Goal: Task Accomplishment & Management: Manage account settings

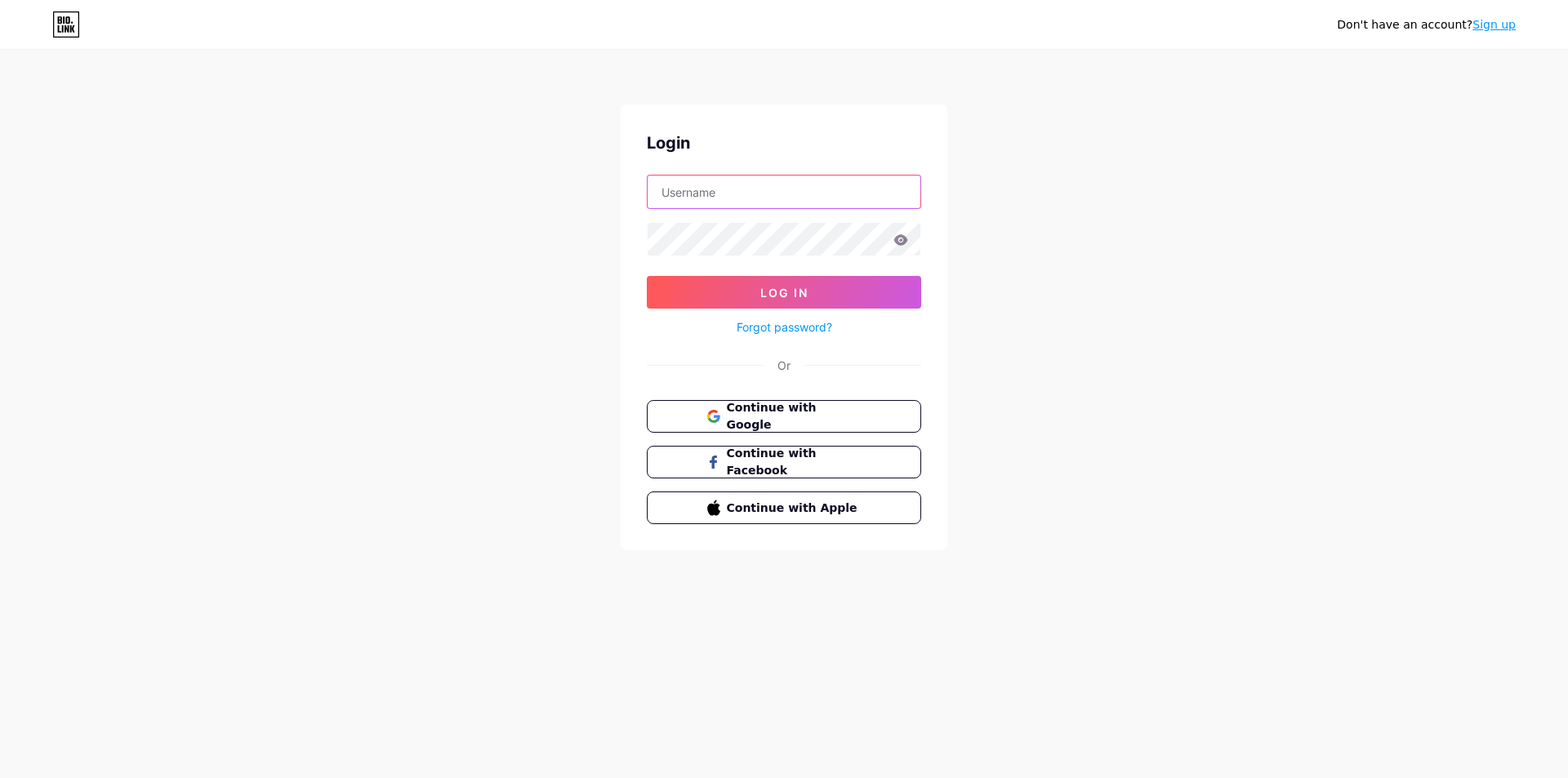
type input "beaestrategia@gmail.com"
click at [900, 245] on icon at bounding box center [901, 240] width 14 height 11
click at [900, 235] on icon at bounding box center [900, 241] width 15 height 12
click at [900, 239] on icon at bounding box center [900, 241] width 15 height 12
click at [900, 241] on icon at bounding box center [901, 240] width 14 height 11
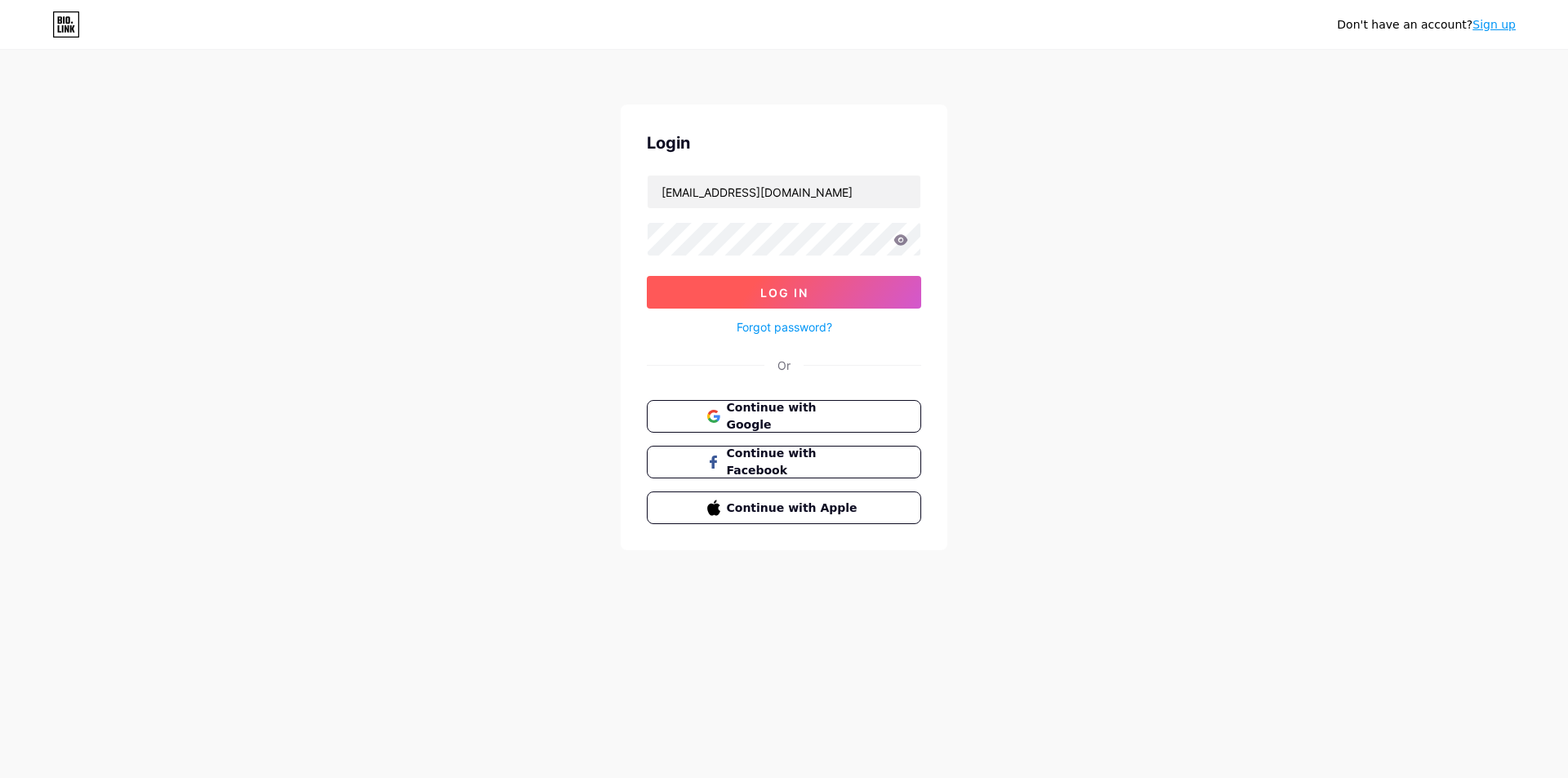
click at [801, 292] on span "Log In" at bounding box center [785, 293] width 49 height 14
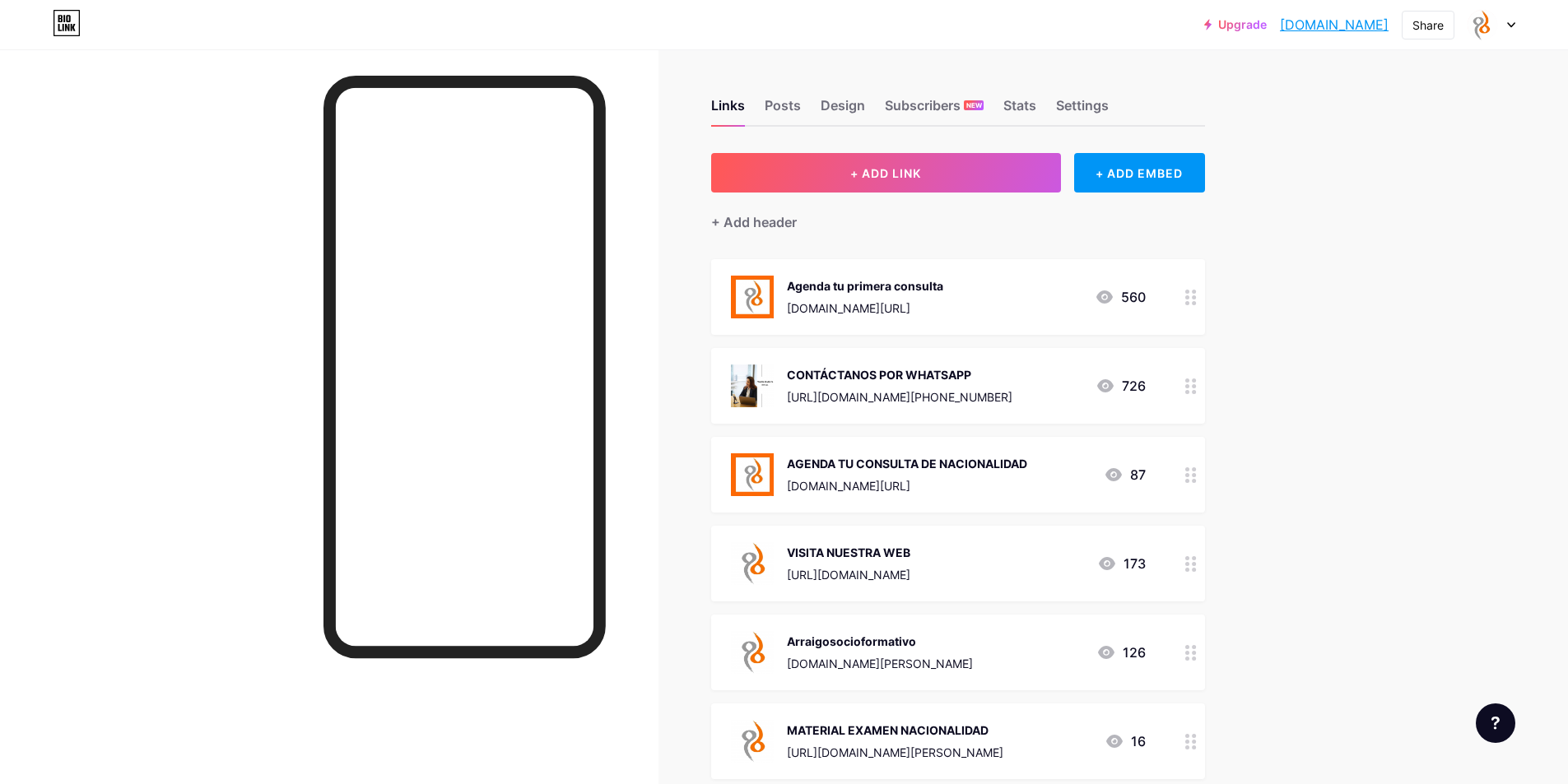
click at [1510, 23] on icon at bounding box center [1510, 25] width 8 height 6
click at [1399, 188] on link "Account settings" at bounding box center [1412, 186] width 204 height 44
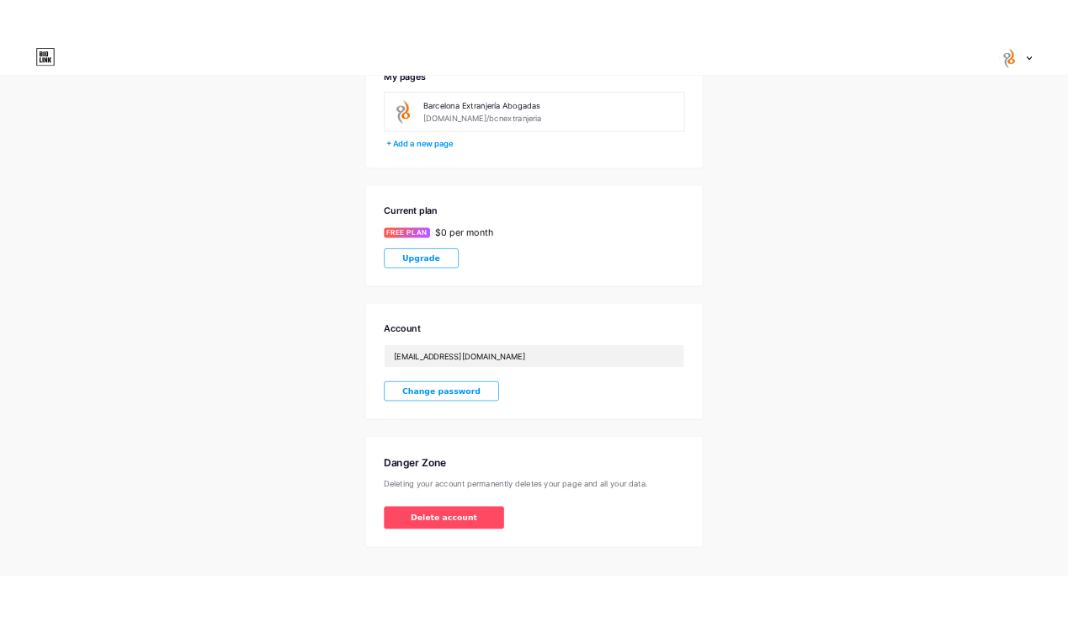
scroll to position [136, 0]
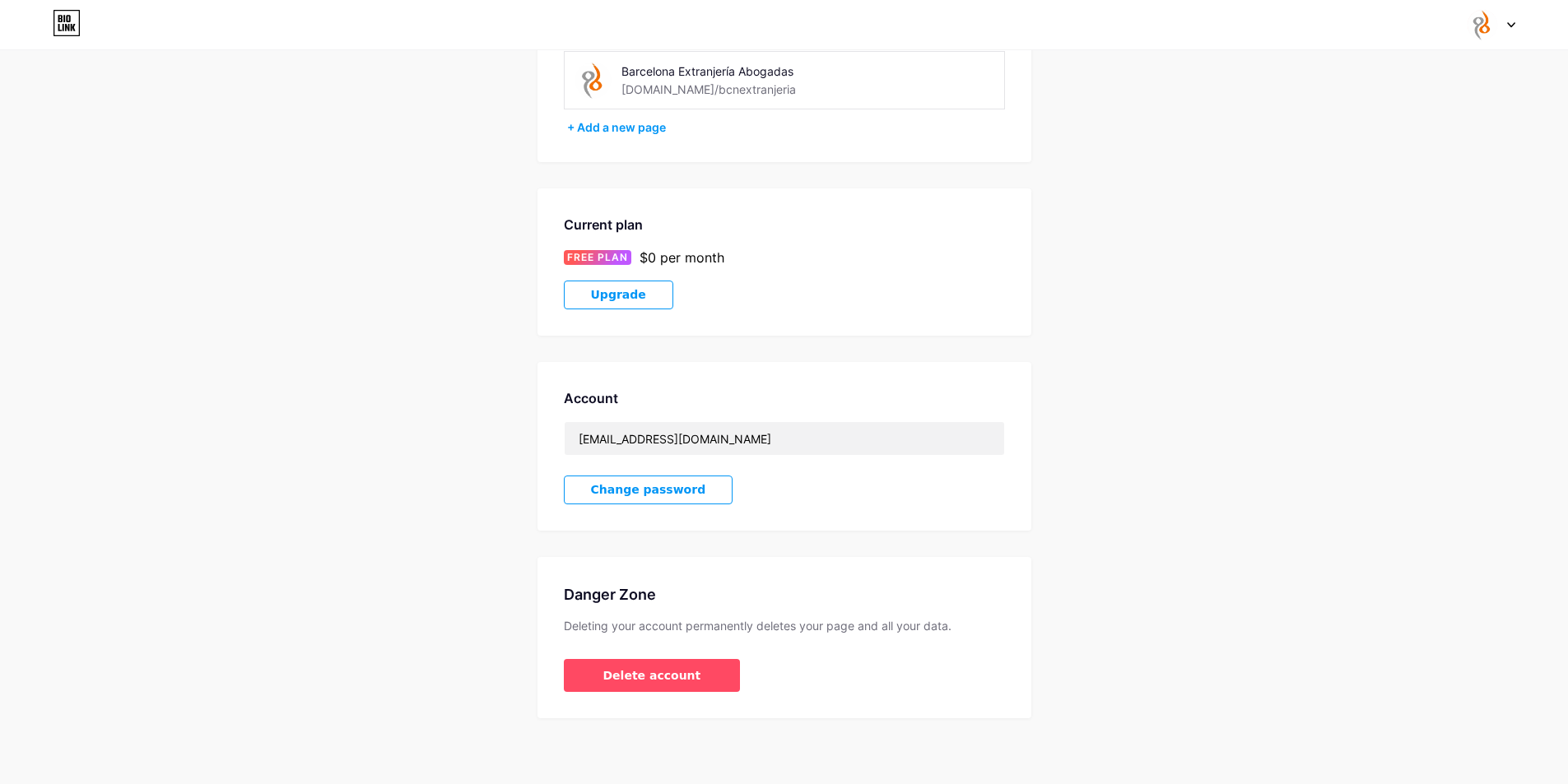
click at [657, 492] on span "Change password" at bounding box center [648, 490] width 115 height 14
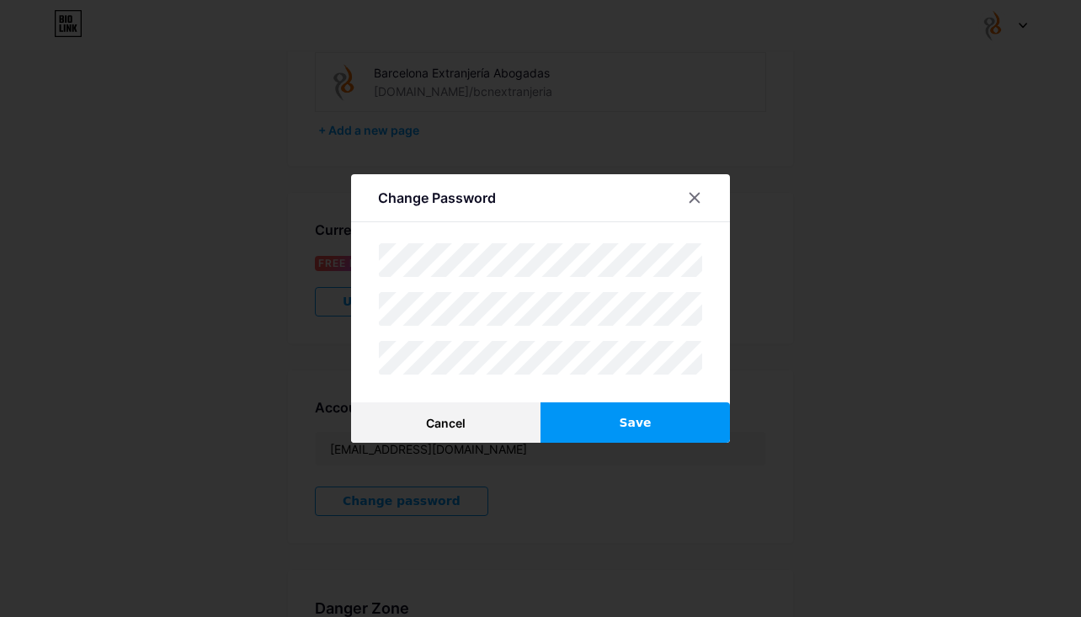
click at [636, 430] on span "Save" at bounding box center [635, 423] width 32 height 18
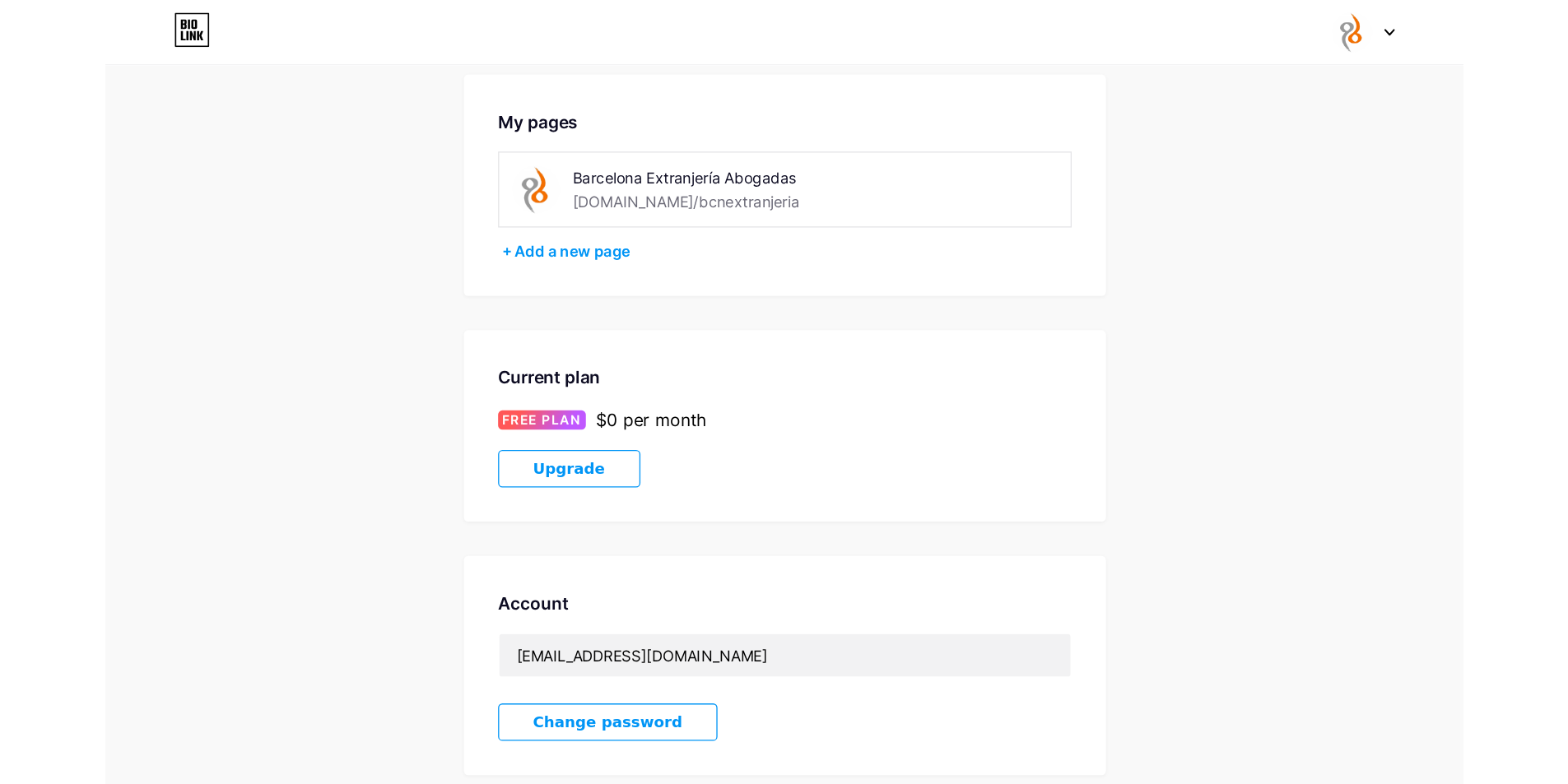
scroll to position [0, 0]
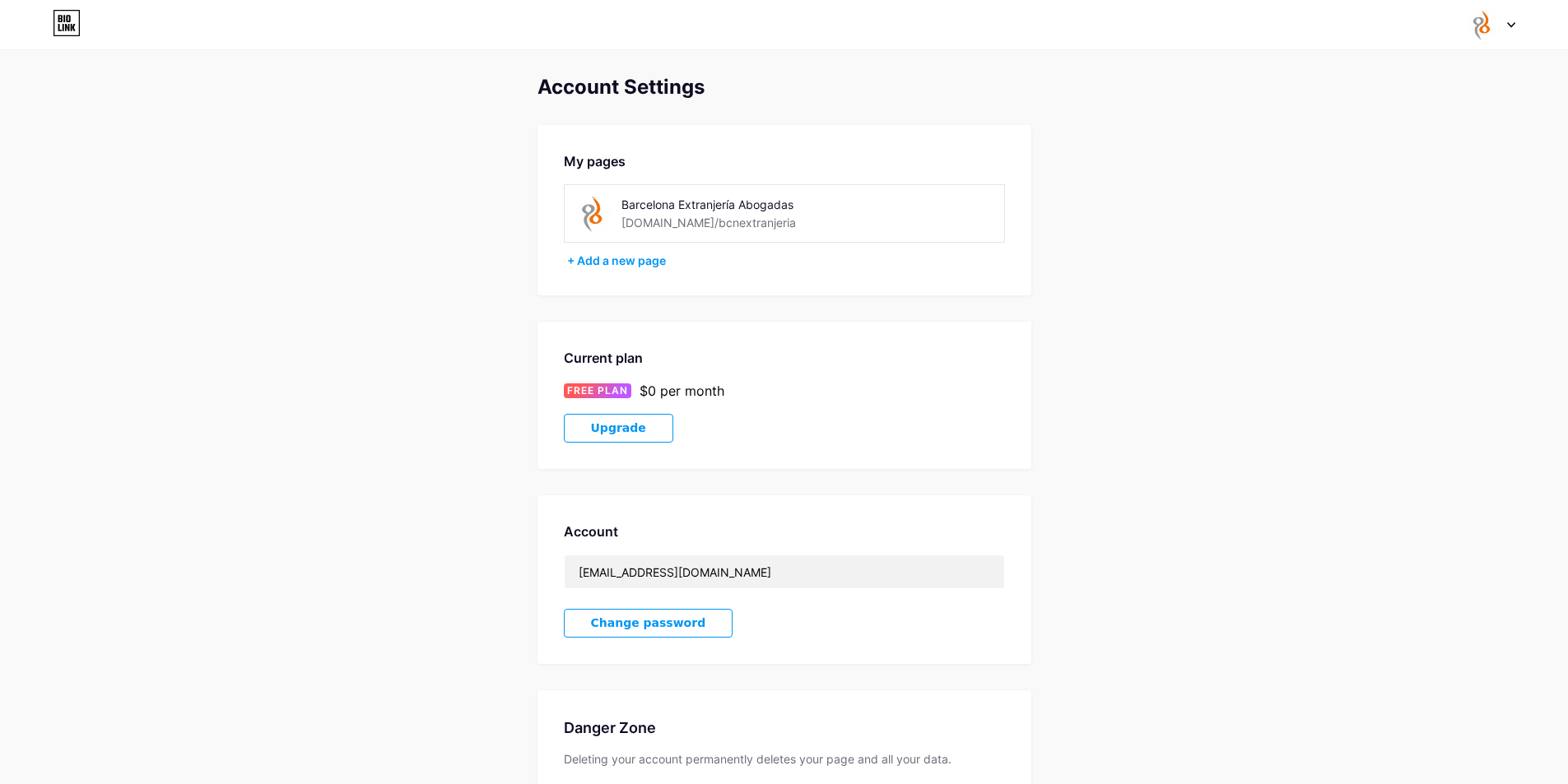
click at [1510, 25] on icon at bounding box center [1510, 25] width 7 height 4
click at [1362, 186] on link "Dashboard" at bounding box center [1412, 186] width 204 height 44
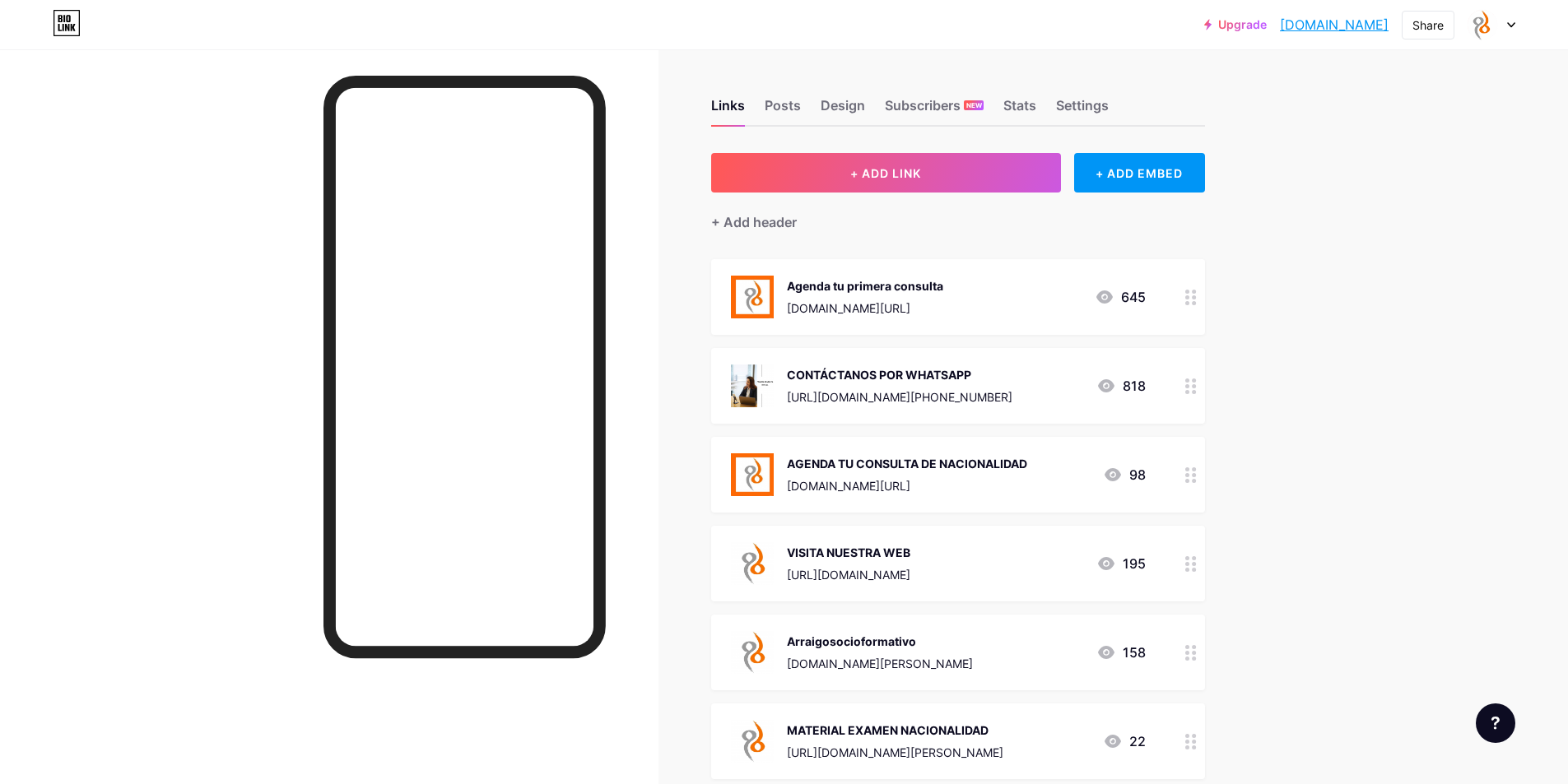
click at [1501, 28] on div at bounding box center [1491, 24] width 48 height 29
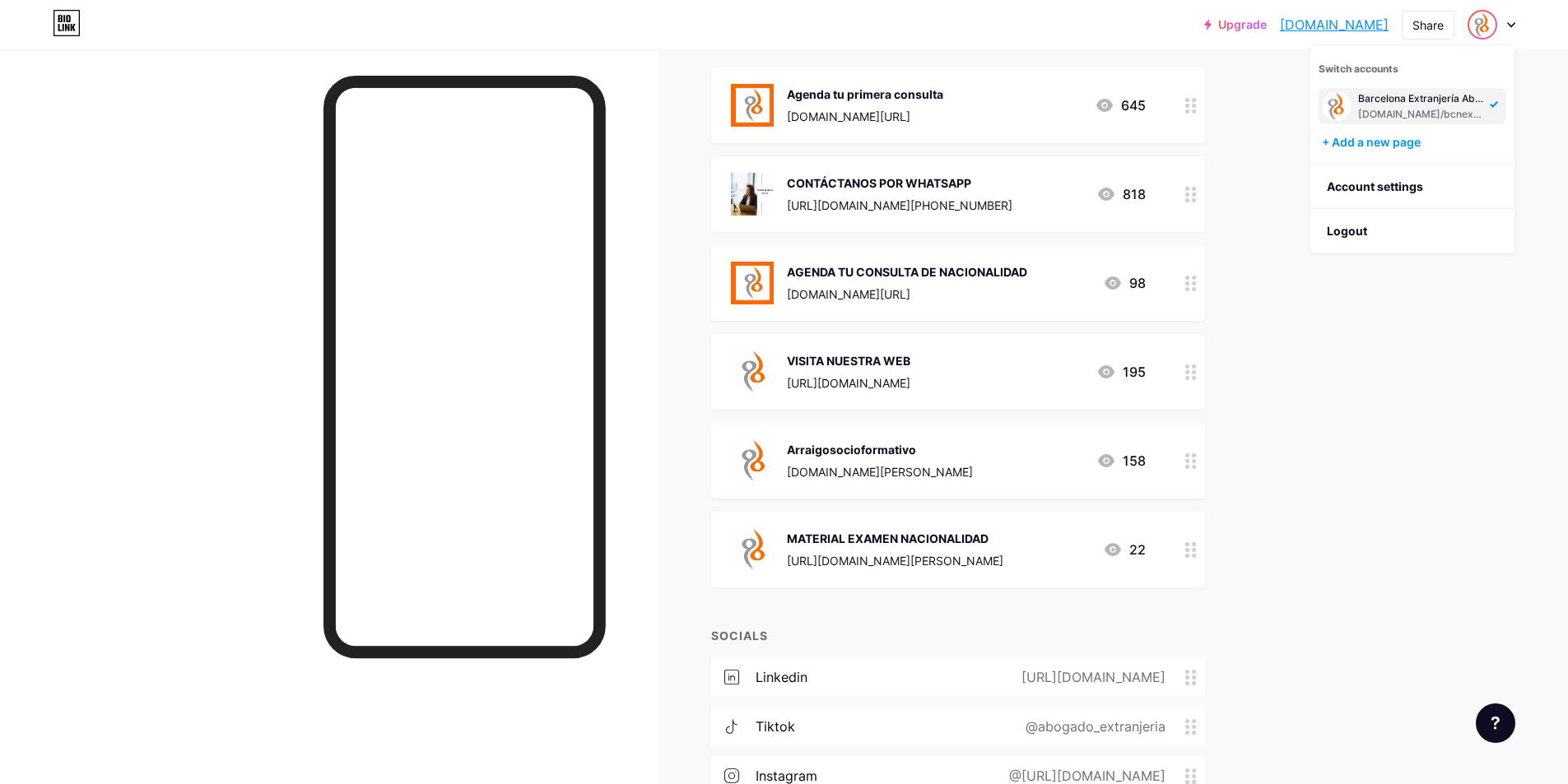
scroll to position [55, 0]
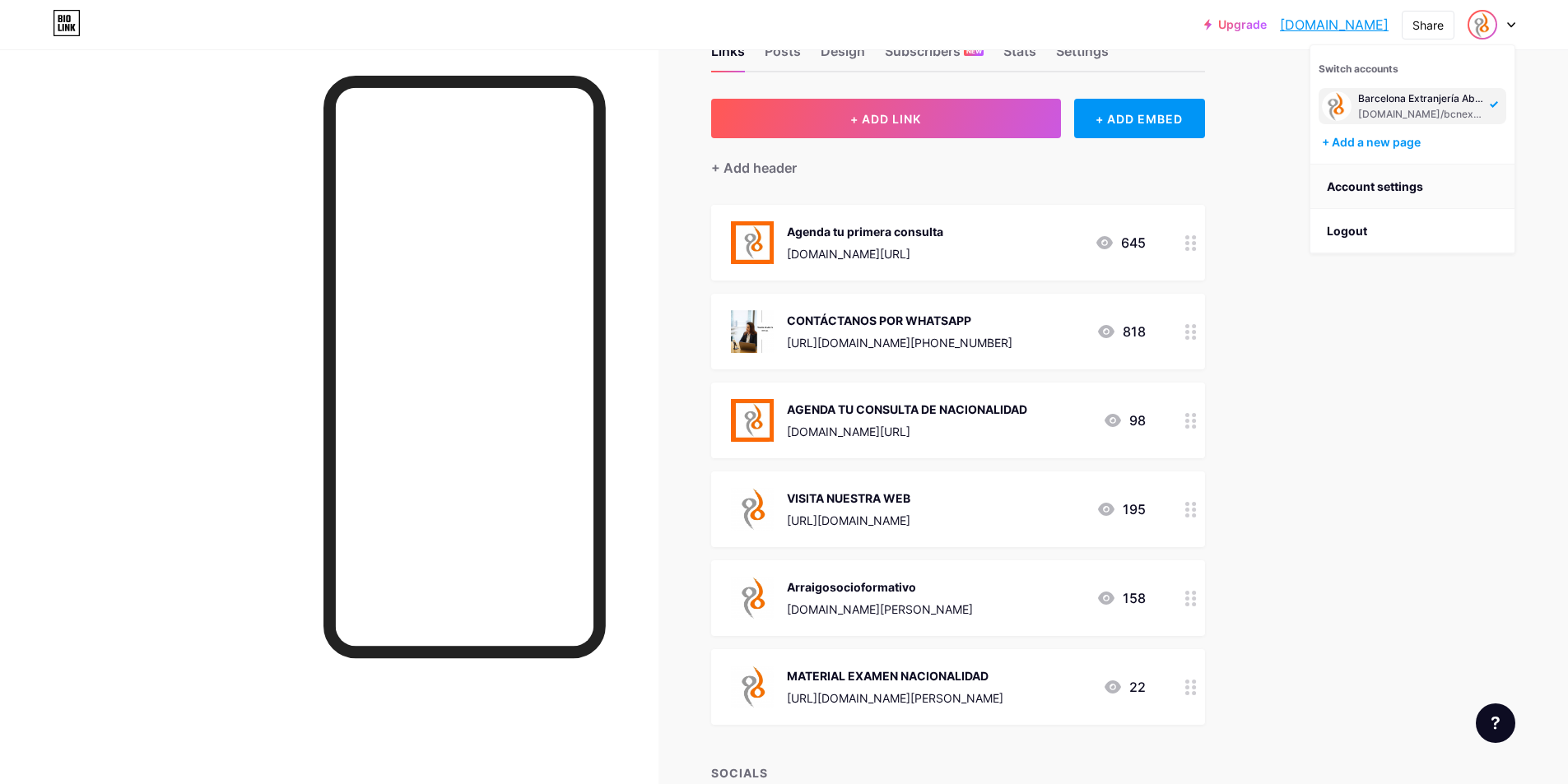
click at [1395, 192] on link "Account settings" at bounding box center [1412, 186] width 204 height 44
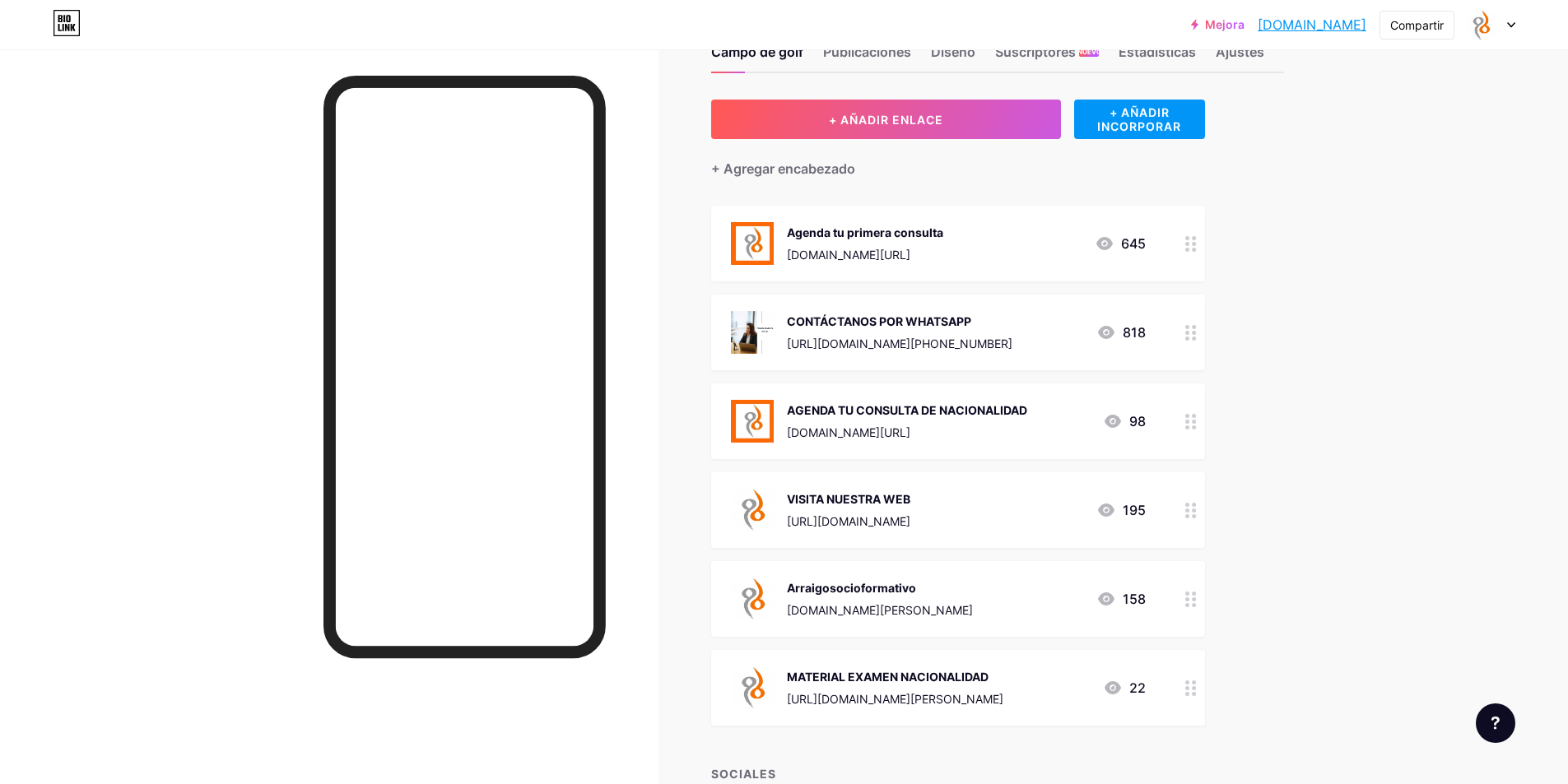
scroll to position [82, 0]
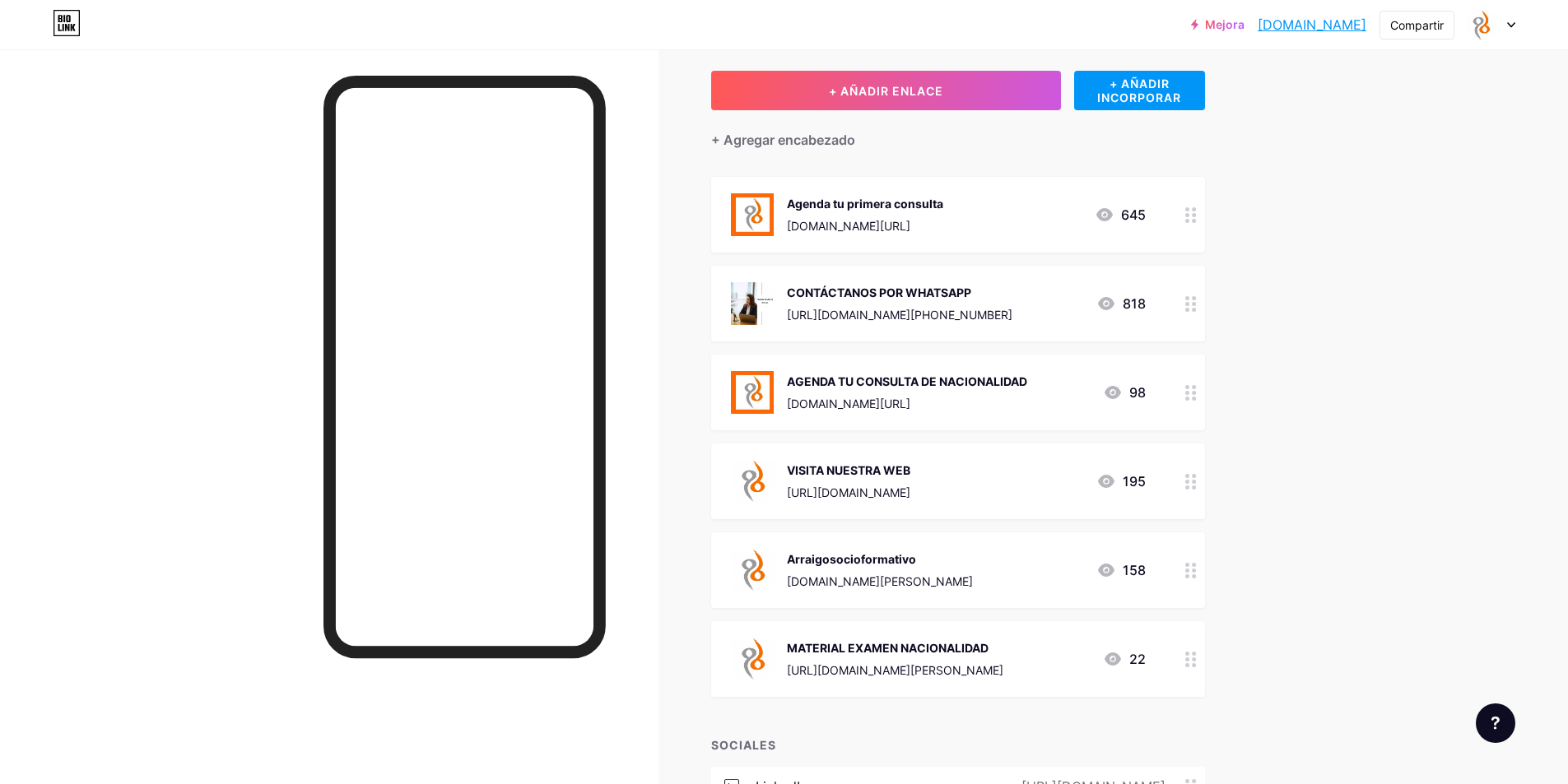
click at [1197, 577] on icon at bounding box center [1191, 571] width 12 height 16
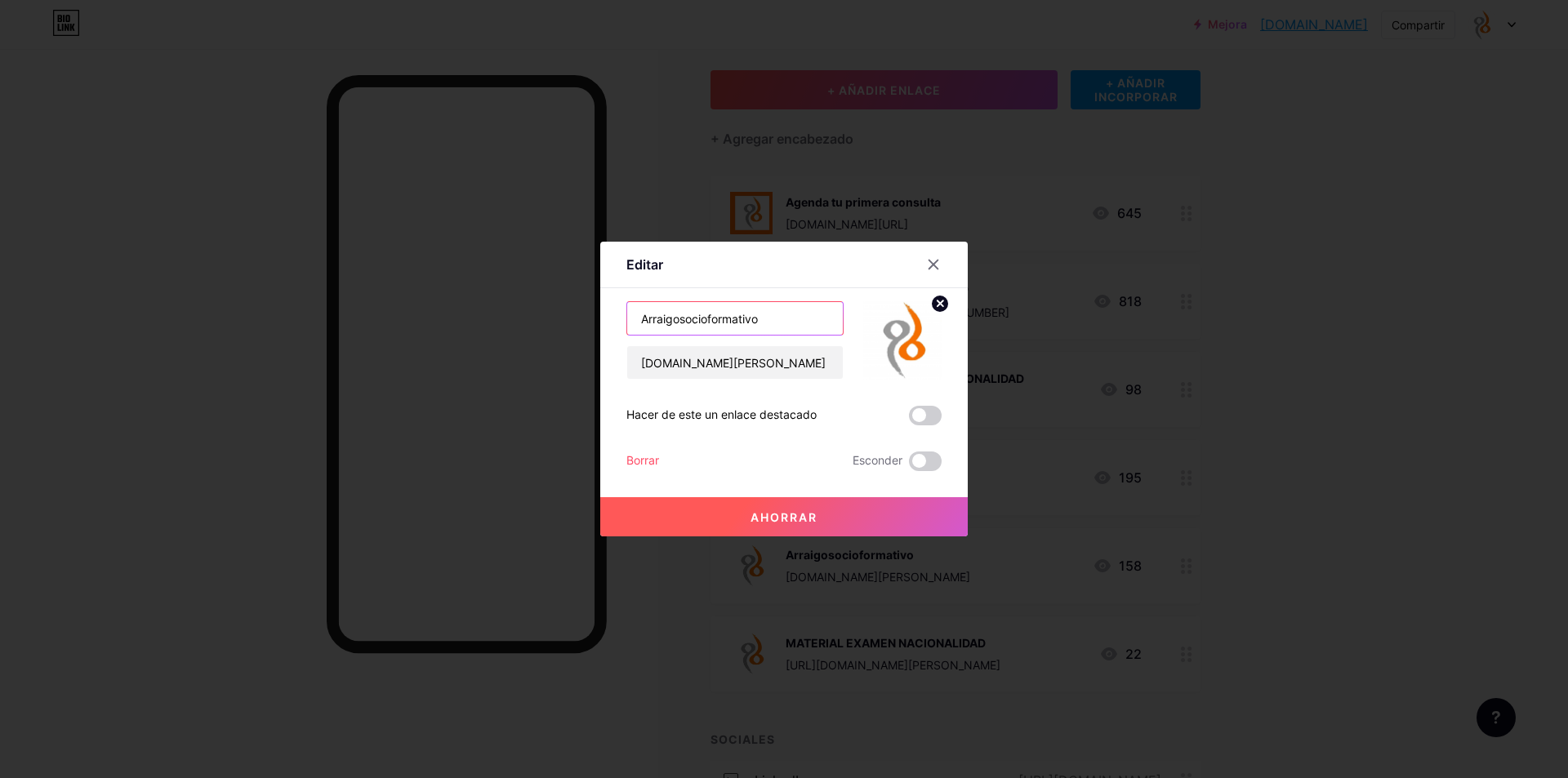
click at [639, 317] on input "Arraigosocioformativo" at bounding box center [735, 318] width 215 height 33
type input "Link SEPE Arraigosocioformativo"
click at [934, 259] on div at bounding box center [933, 265] width 29 height 29
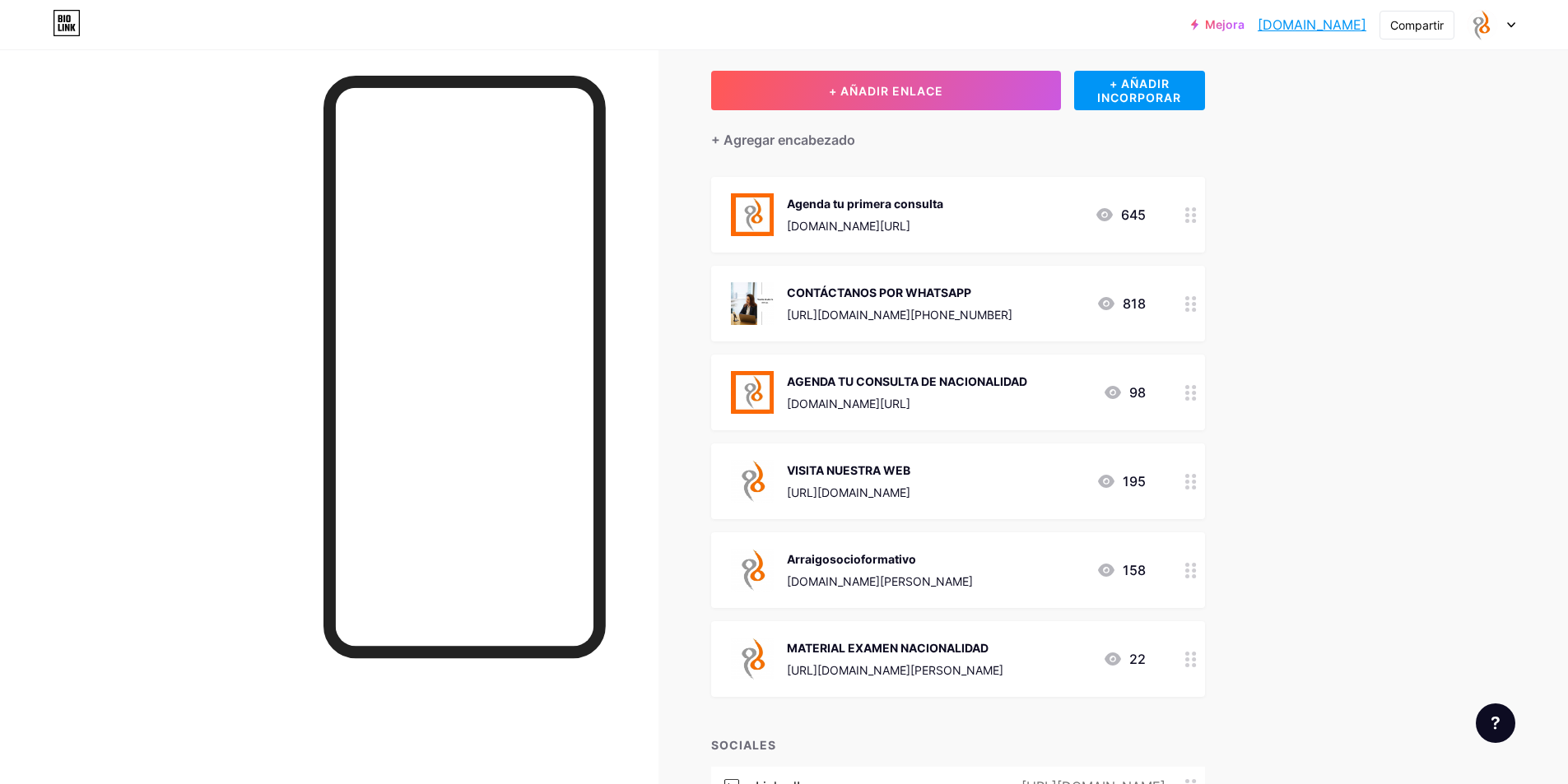
click at [1189, 576] on circle at bounding box center [1187, 577] width 4 height 4
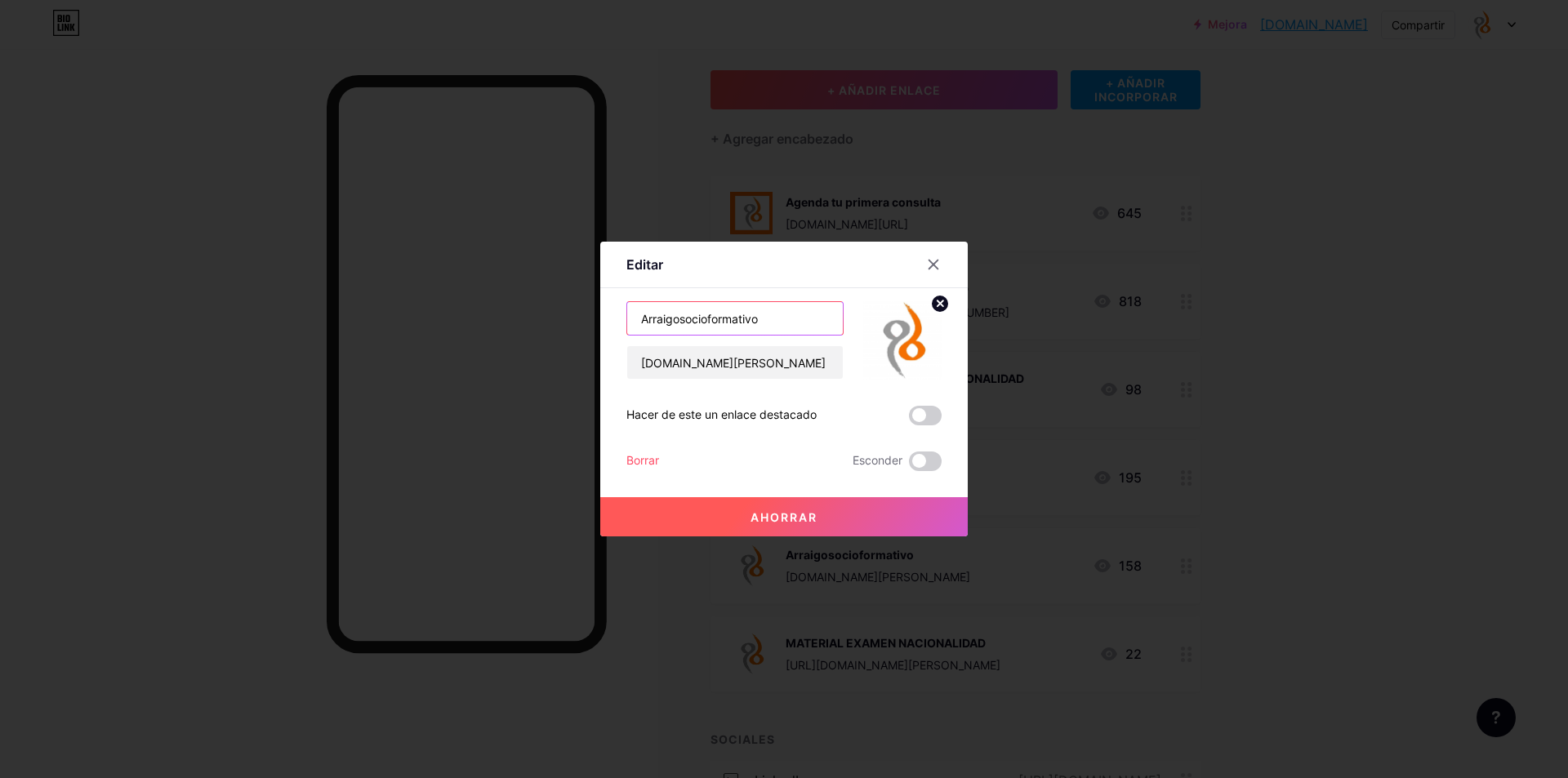
drag, startPoint x: 637, startPoint y: 319, endPoint x: 1225, endPoint y: 276, distance: 589.6
click at [643, 320] on input "Arraigosocioformativo" at bounding box center [735, 318] width 215 height 33
type input "Link SEPE Arraigosocioformativo"
click at [775, 517] on font "Ahorrar" at bounding box center [784, 517] width 67 height 14
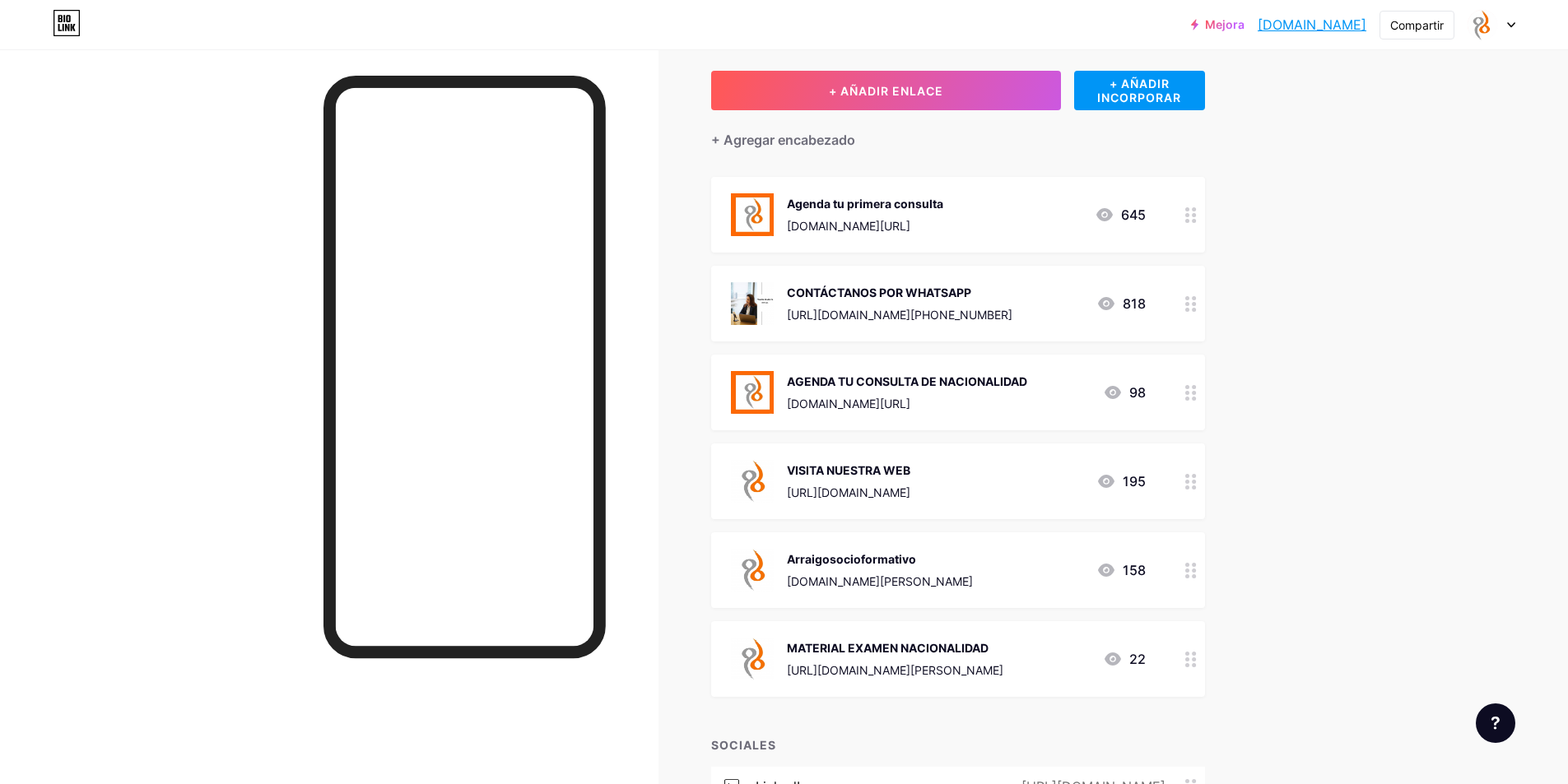
click at [1196, 576] on circle at bounding box center [1194, 577] width 4 height 4
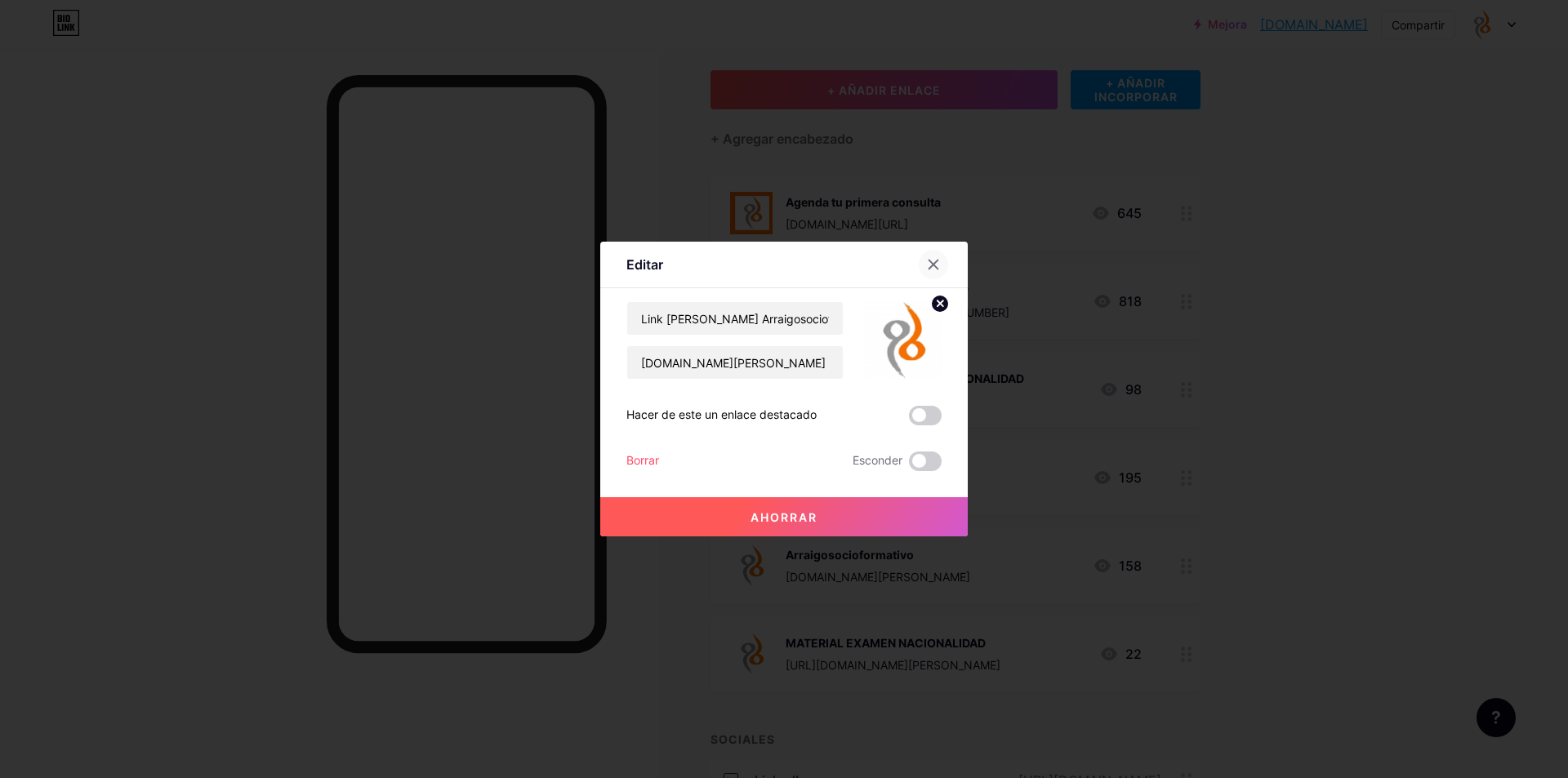
click at [928, 254] on div at bounding box center [933, 265] width 29 height 29
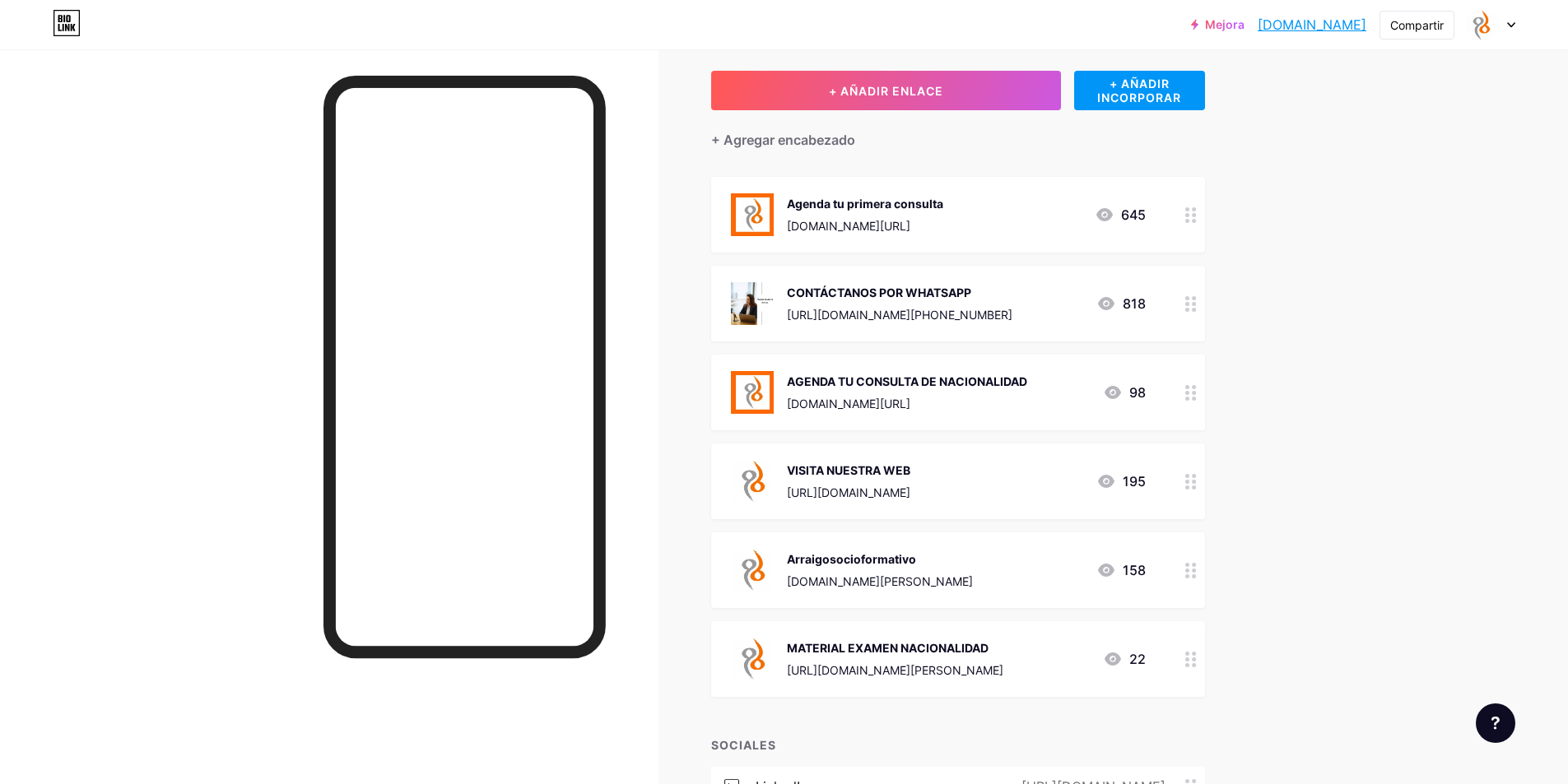
drag, startPoint x: 1298, startPoint y: 544, endPoint x: 1295, endPoint y: 512, distance: 32.1
click at [1299, 544] on div "Campo de golf Publicaciones Diseño Suscriptores NUEVO Estadísticas Ajustes + AÑ…" at bounding box center [676, 526] width 1353 height 1119
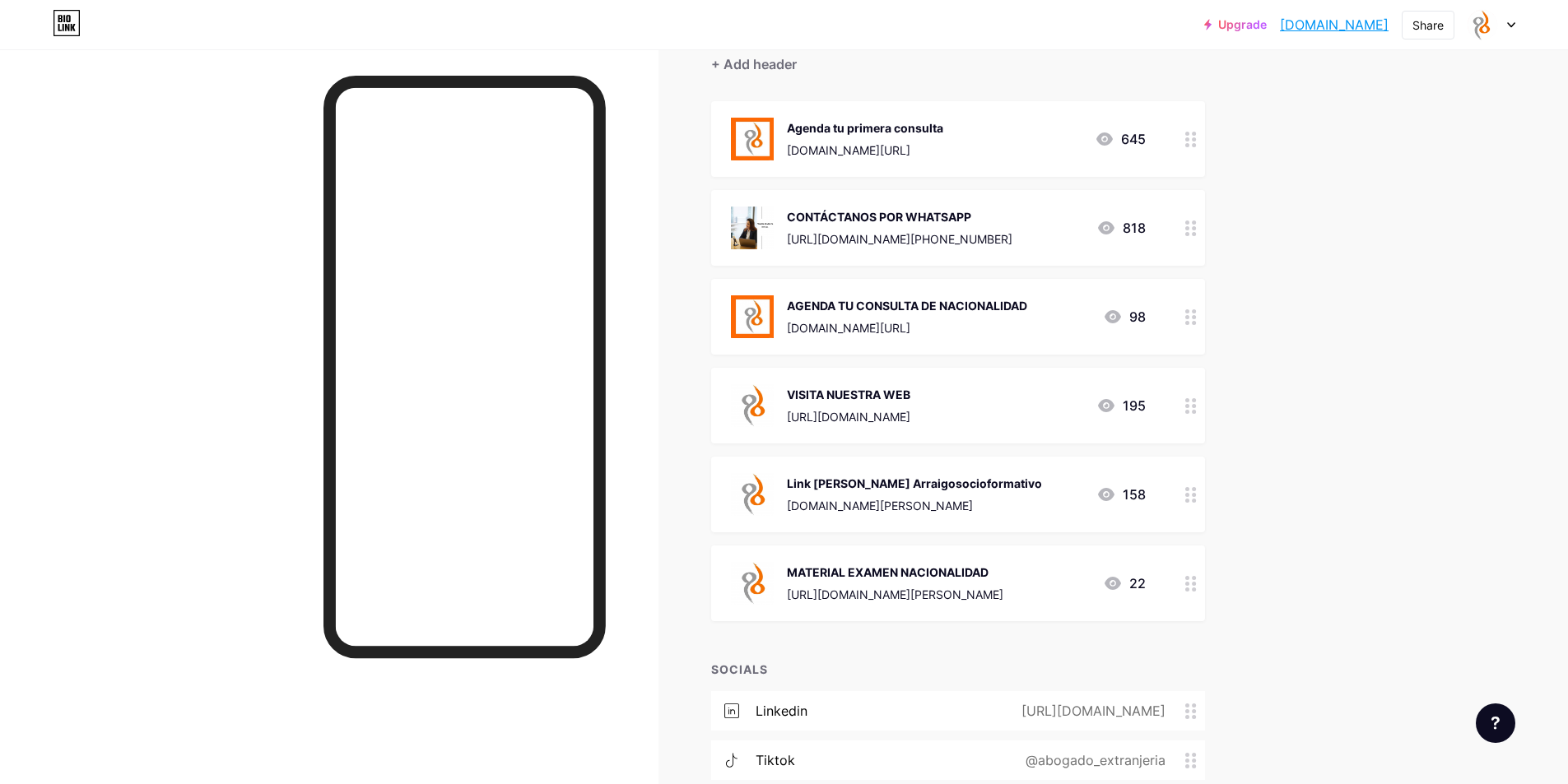
scroll to position [164, 0]
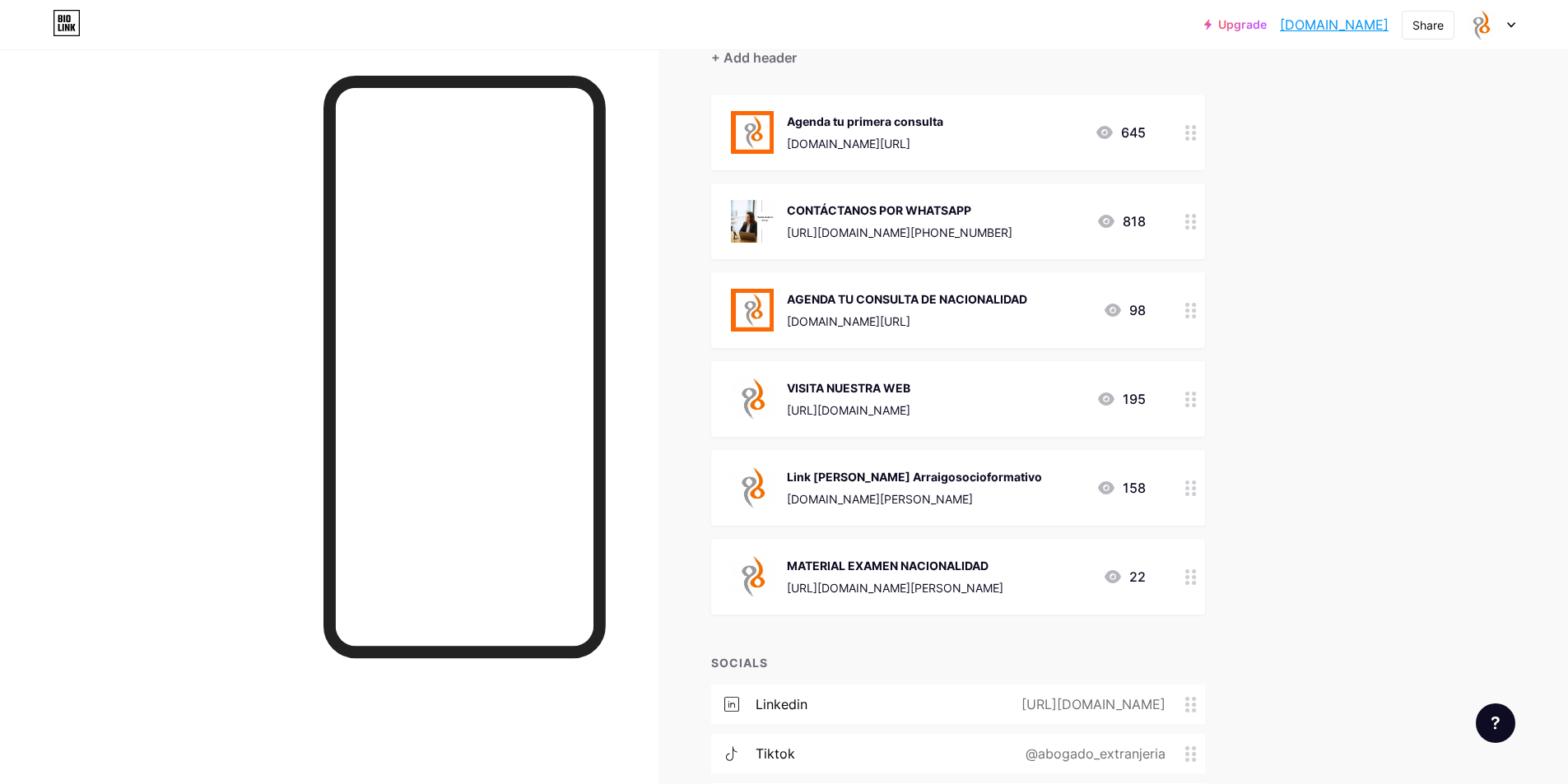
click at [1196, 576] on circle at bounding box center [1194, 577] width 4 height 4
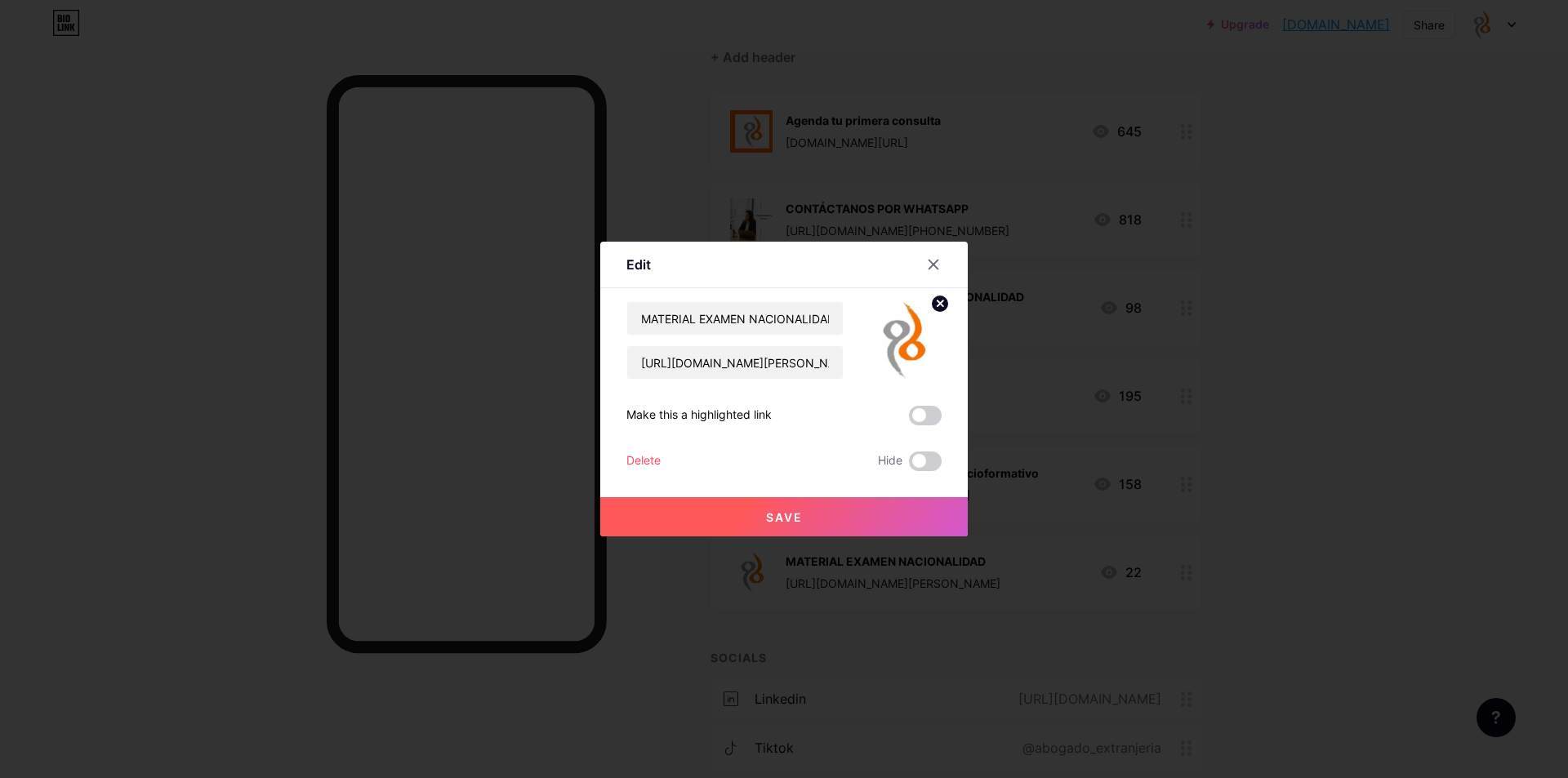
click at [637, 461] on div "Delete" at bounding box center [643, 462] width 34 height 19
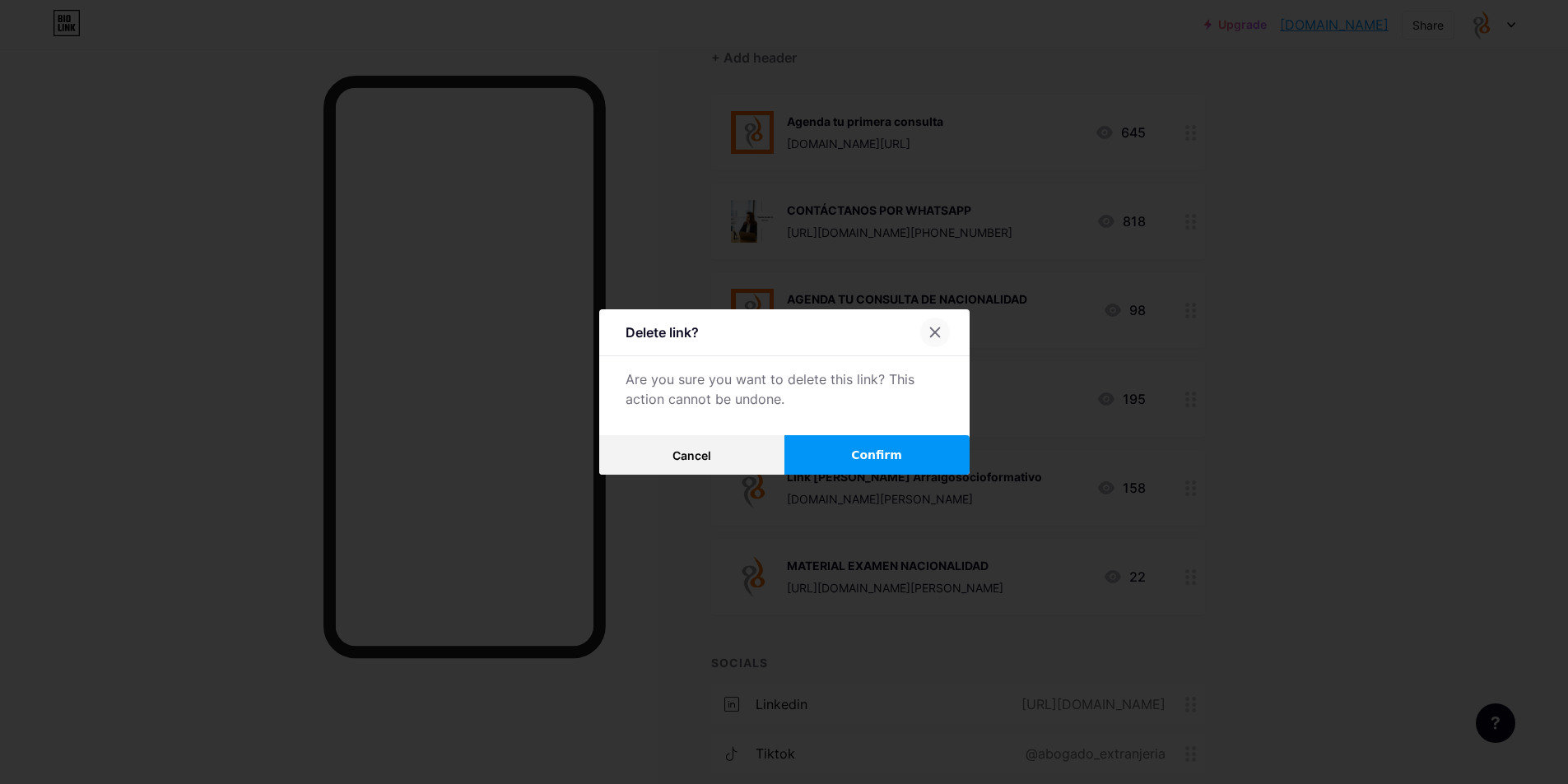
click at [933, 333] on icon at bounding box center [935, 331] width 13 height 13
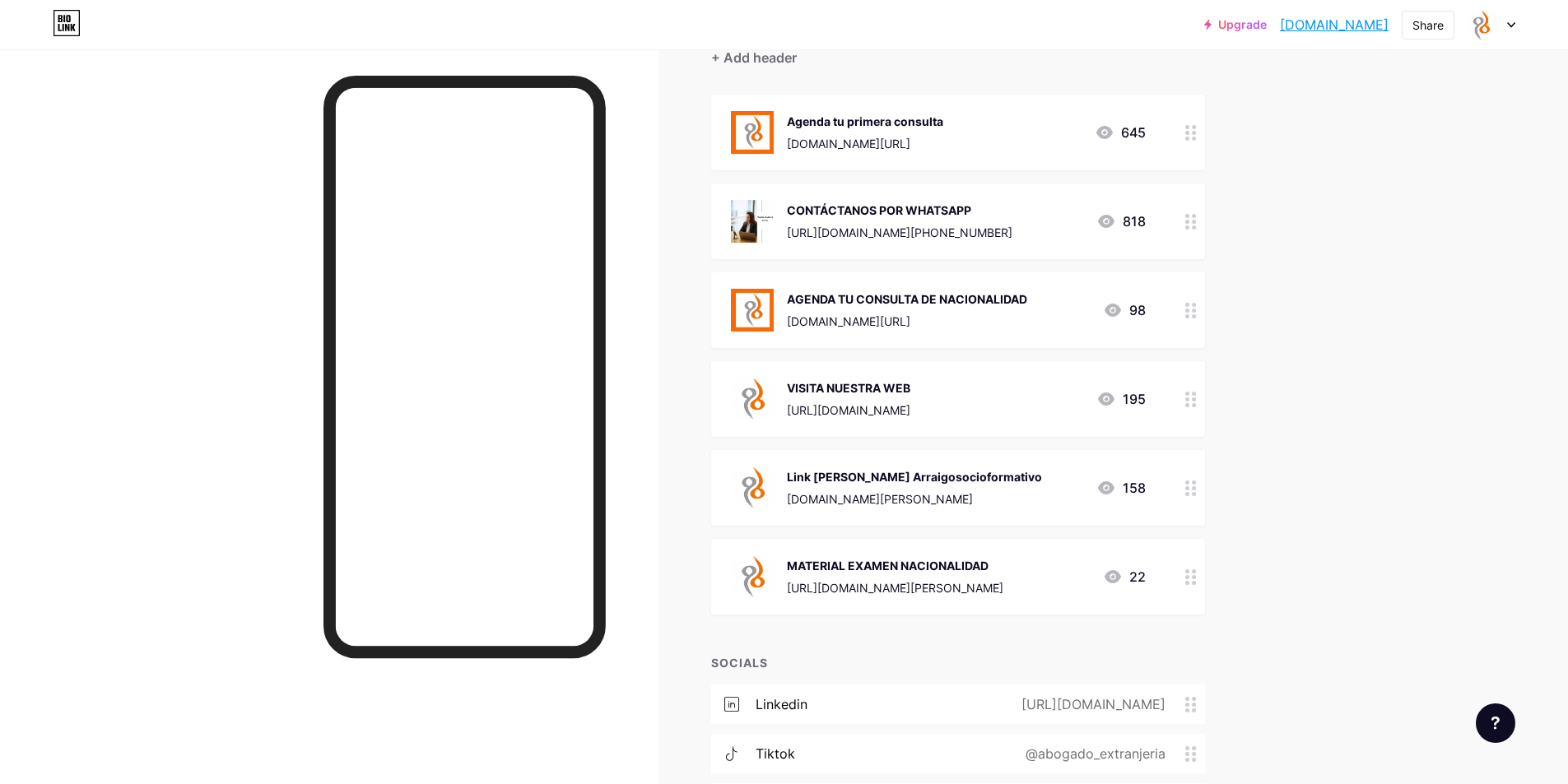
click at [1194, 578] on icon at bounding box center [1191, 578] width 12 height 16
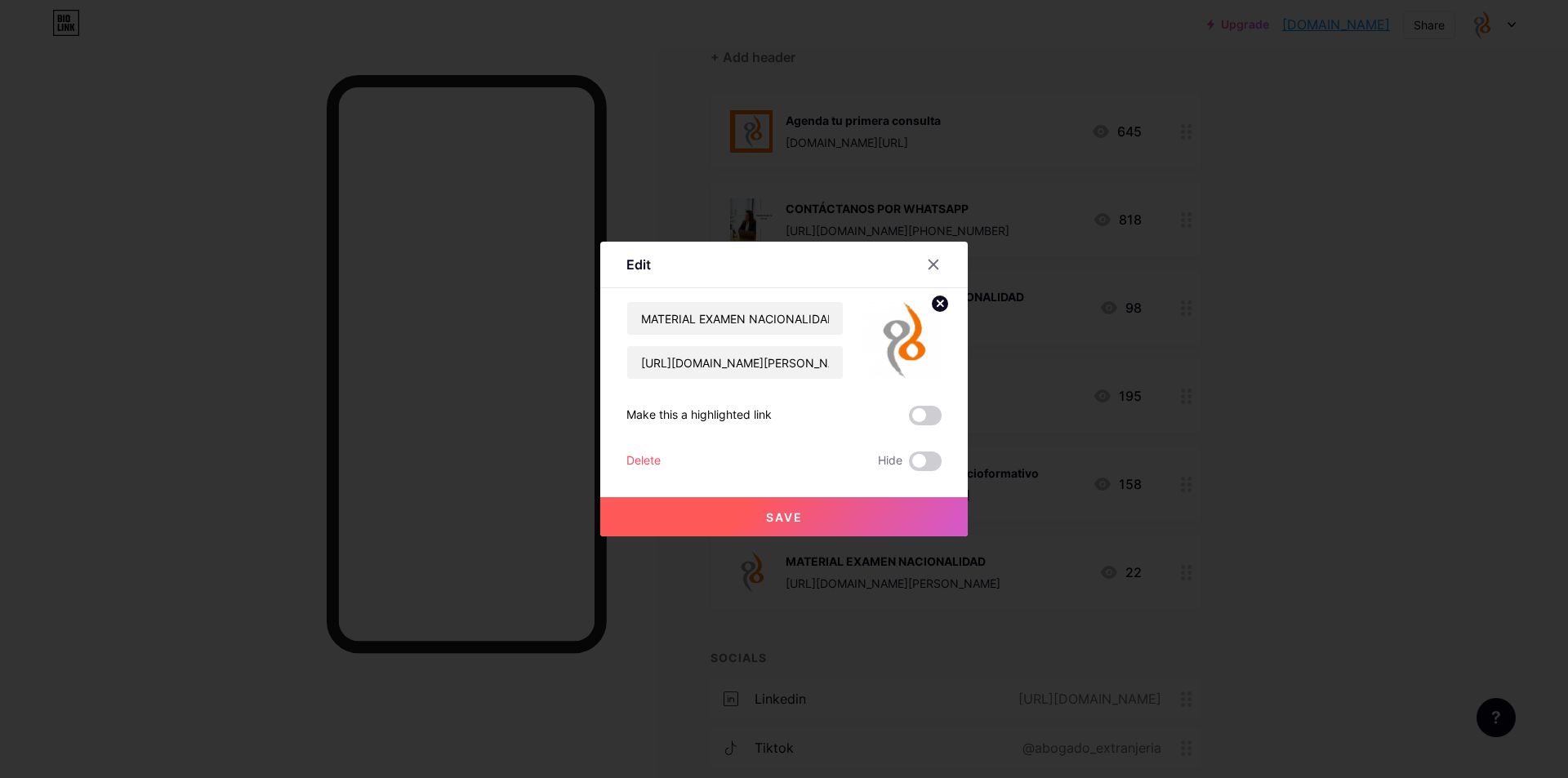
click at [642, 455] on div "Delete" at bounding box center [643, 462] width 34 height 19
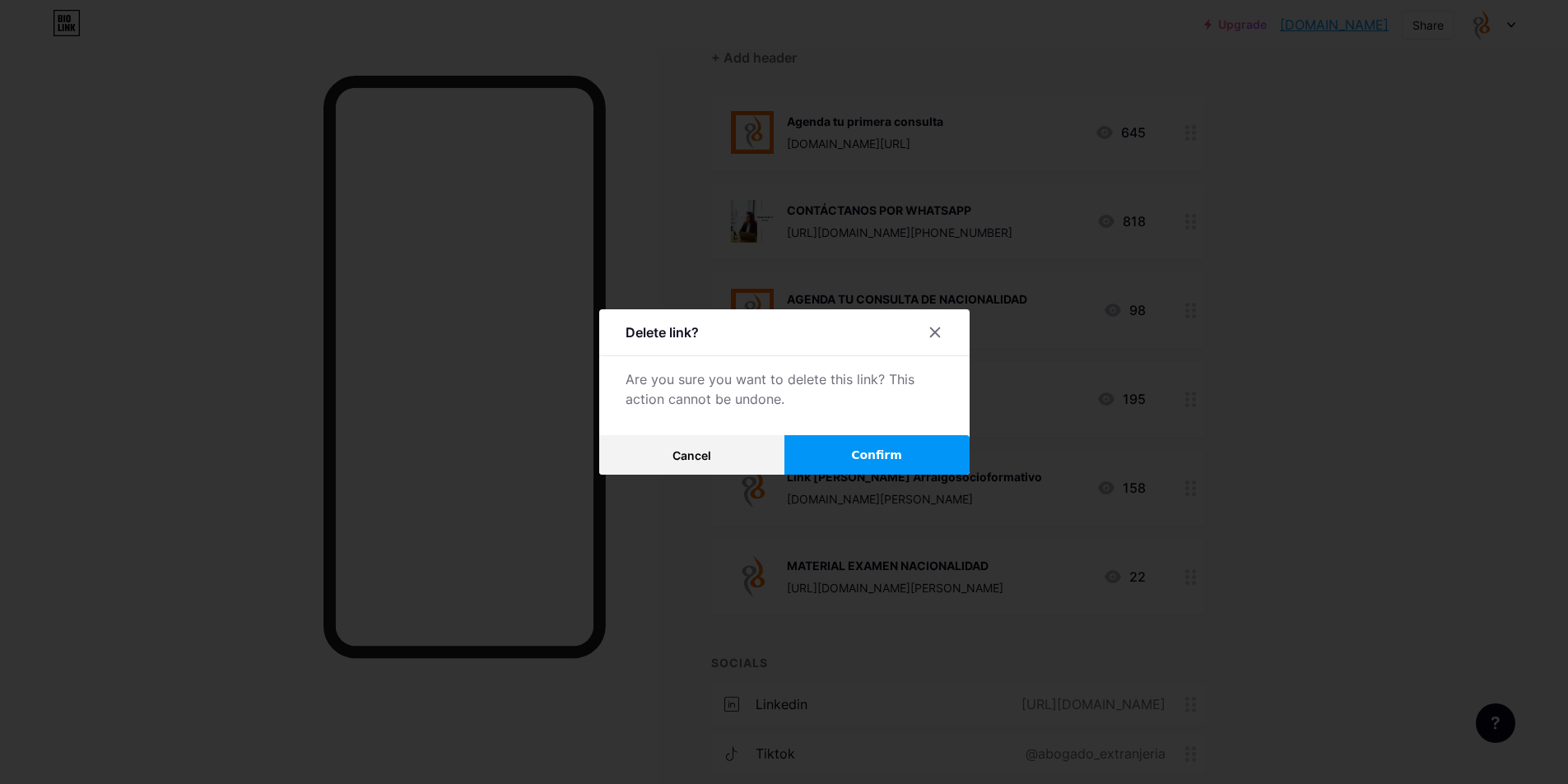
click at [861, 460] on span "Confirm" at bounding box center [876, 456] width 51 height 18
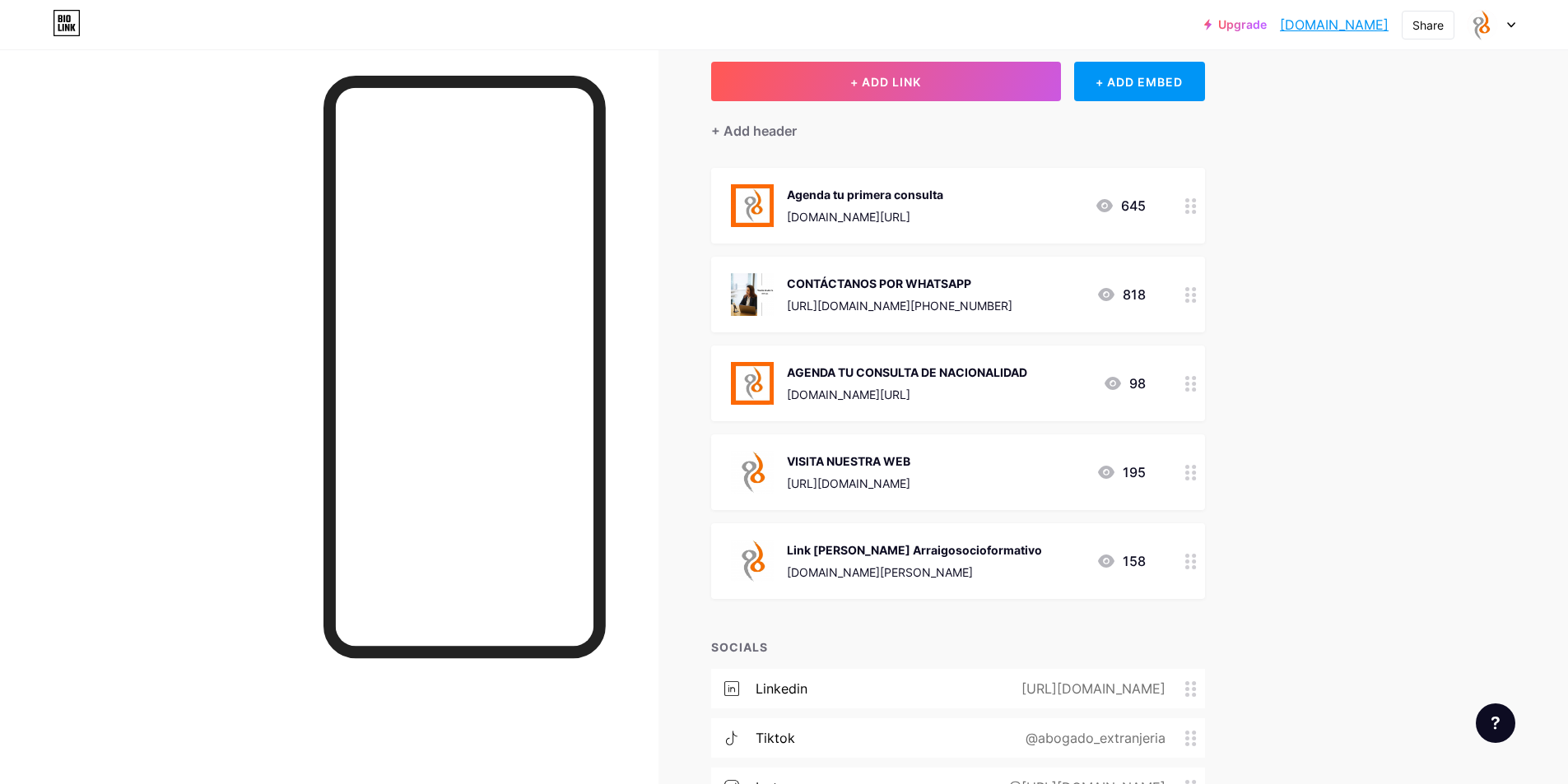
scroll to position [0, 0]
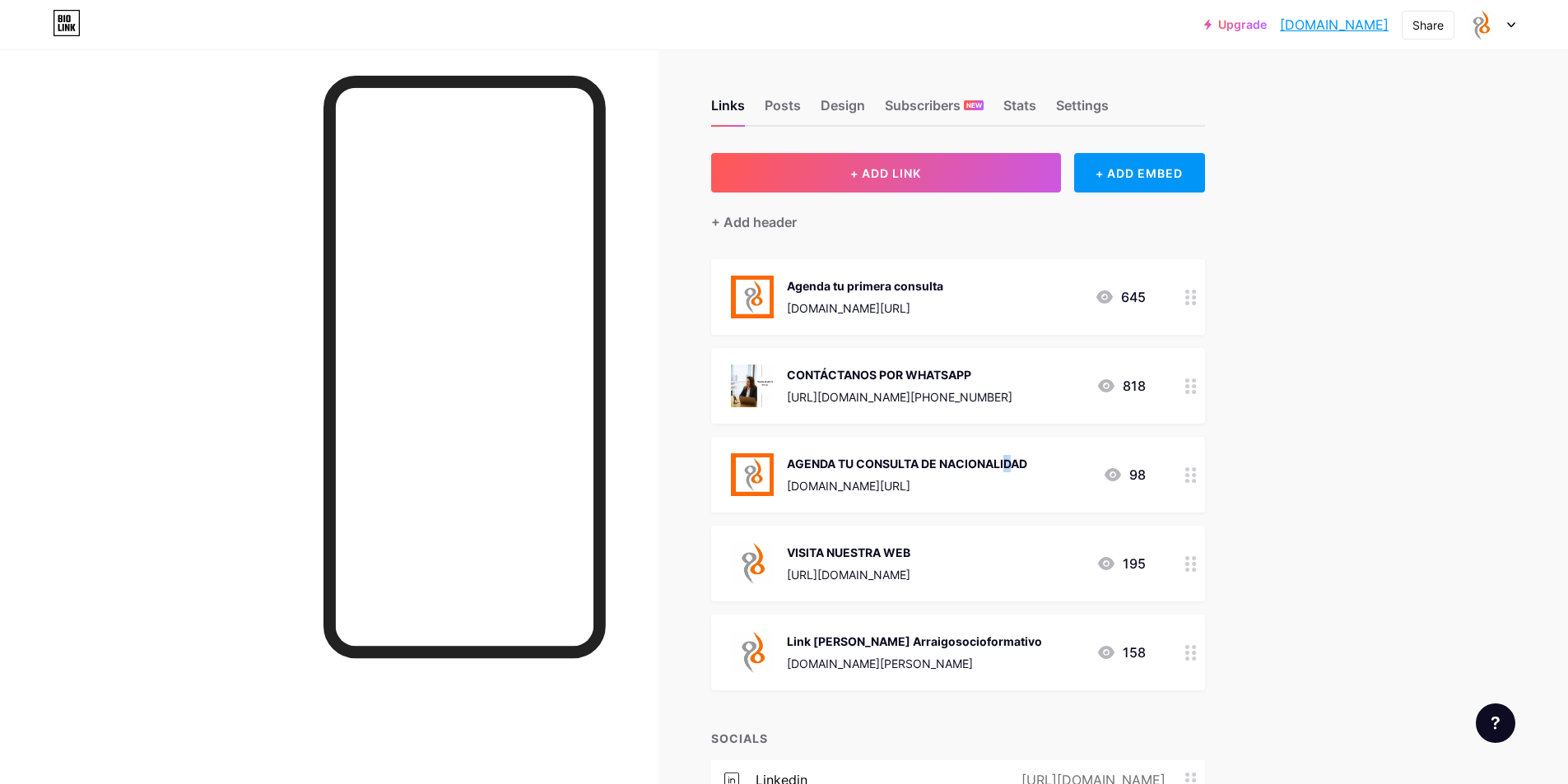
drag, startPoint x: 929, startPoint y: 469, endPoint x: 925, endPoint y: 433, distance: 36.2
click at [925, 433] on span "Agenda tu primera consulta calendly.com/consulta-extranjeria/30 645 CONTÁCTANOS…" at bounding box center [957, 474] width 494 height 431
click at [1027, 470] on div "AGENDA TU CONSULTA DE NACIONALIDAD" at bounding box center [907, 464] width 240 height 18
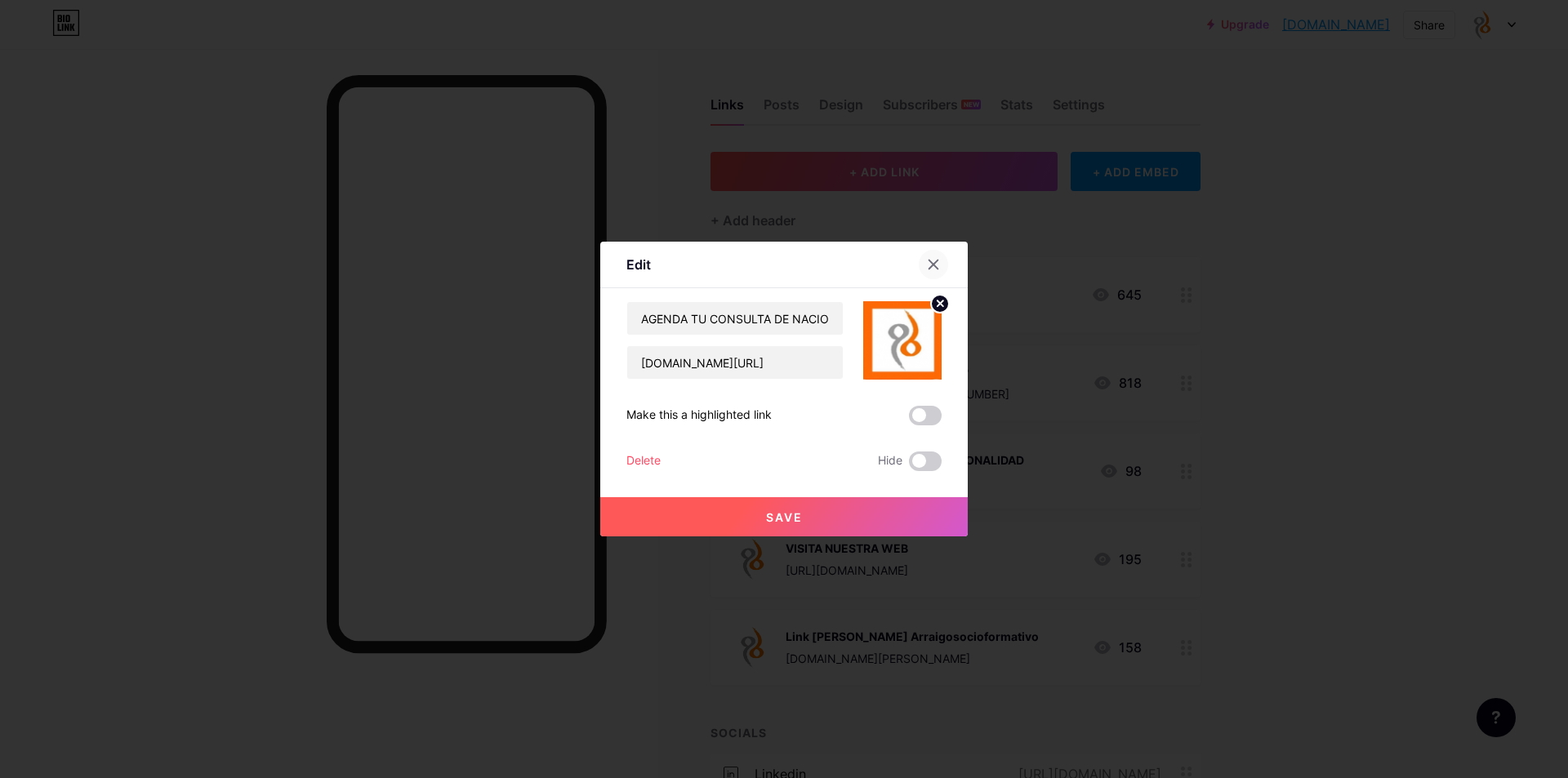
click at [927, 261] on icon at bounding box center [932, 264] width 13 height 13
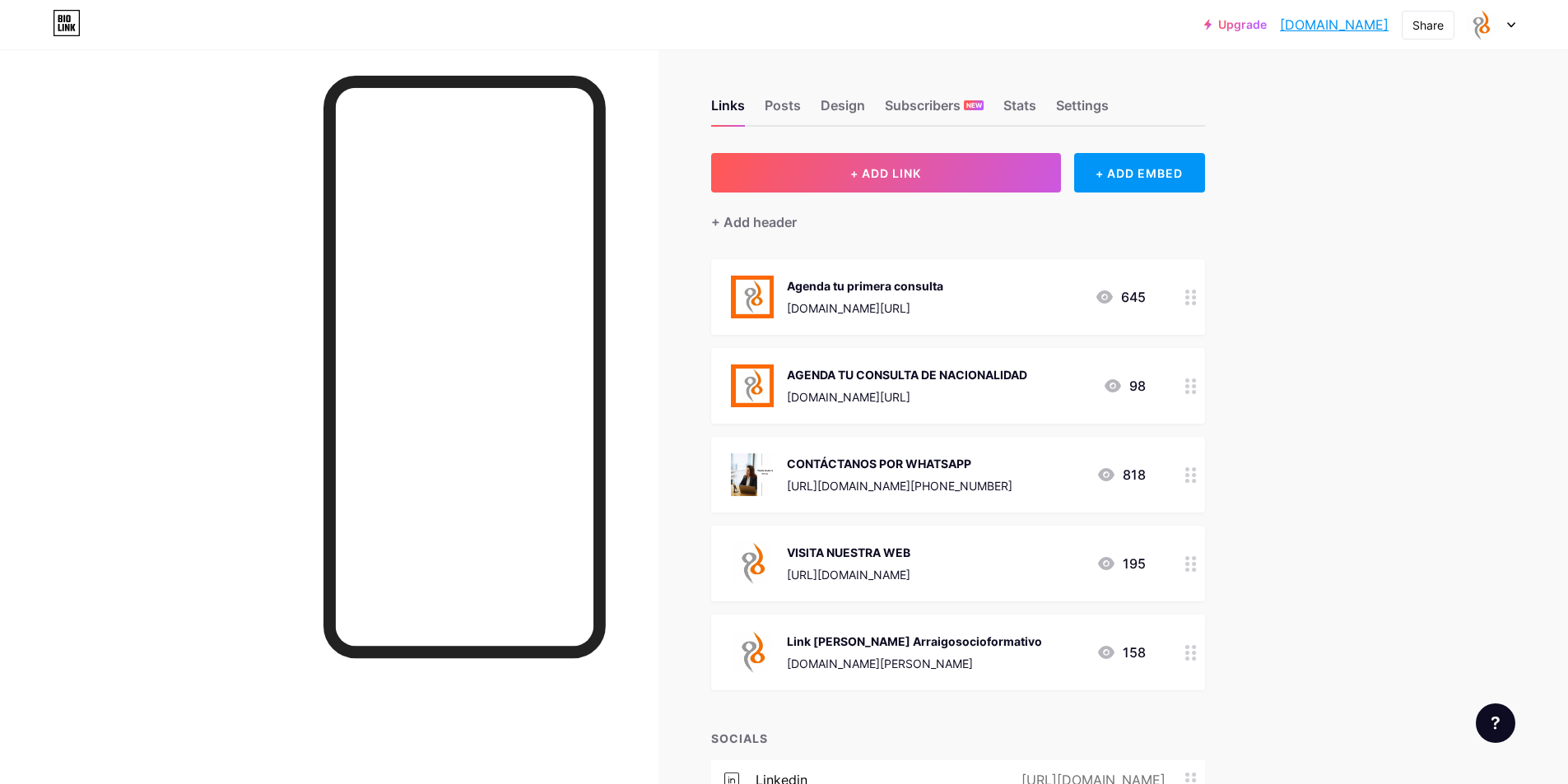
click at [1196, 297] on icon at bounding box center [1191, 297] width 12 height 16
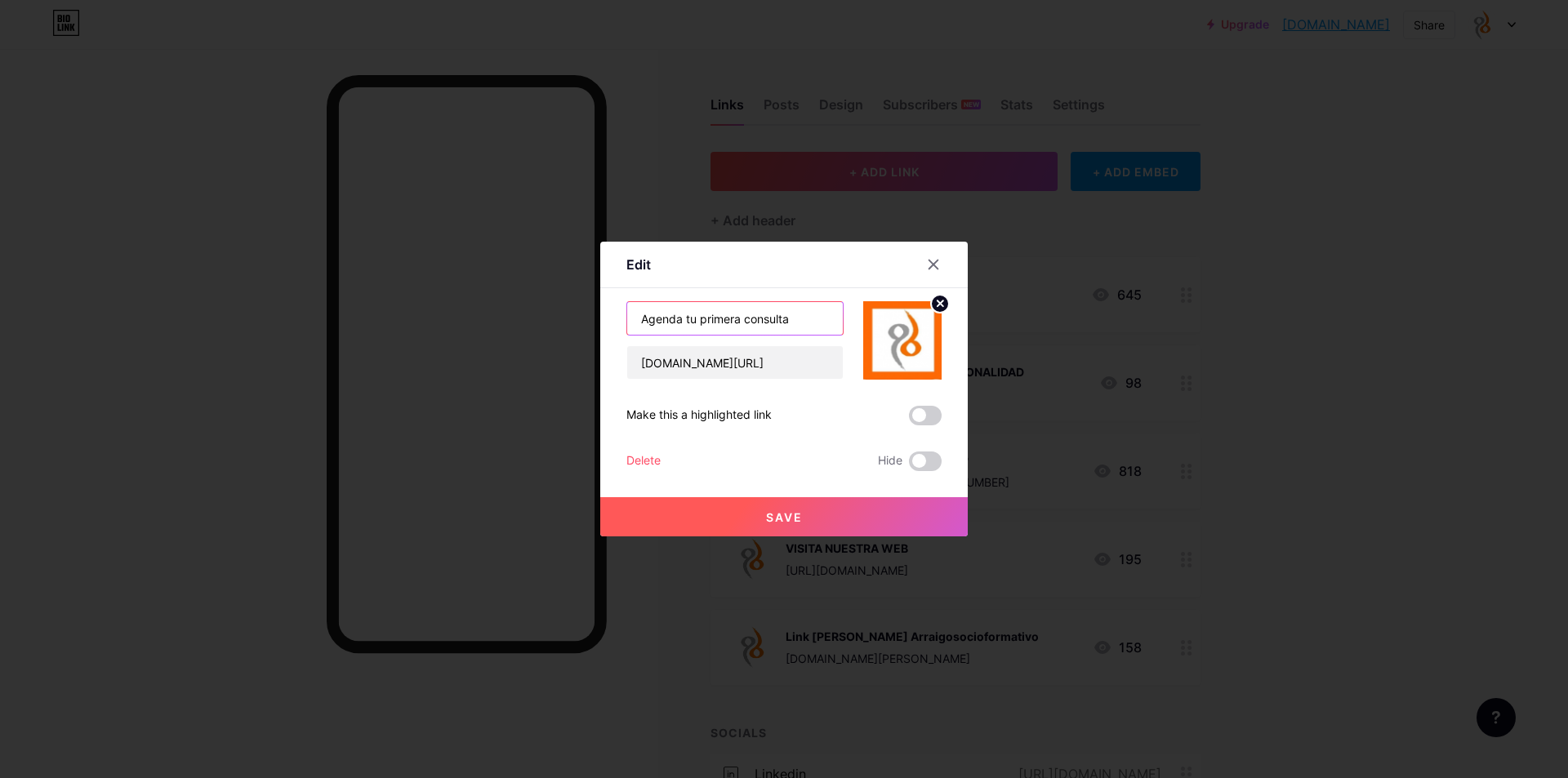
drag, startPoint x: 804, startPoint y: 321, endPoint x: 543, endPoint y: 321, distance: 261.0
click at [543, 321] on div "Edit Content YouTube Play YouTube video without leaving your page. ADD Vimeo Pl…" at bounding box center [784, 389] width 1568 height 778
type input "AGENDA TU CONSULTA"
click at [782, 517] on span "Save" at bounding box center [785, 517] width 37 height 14
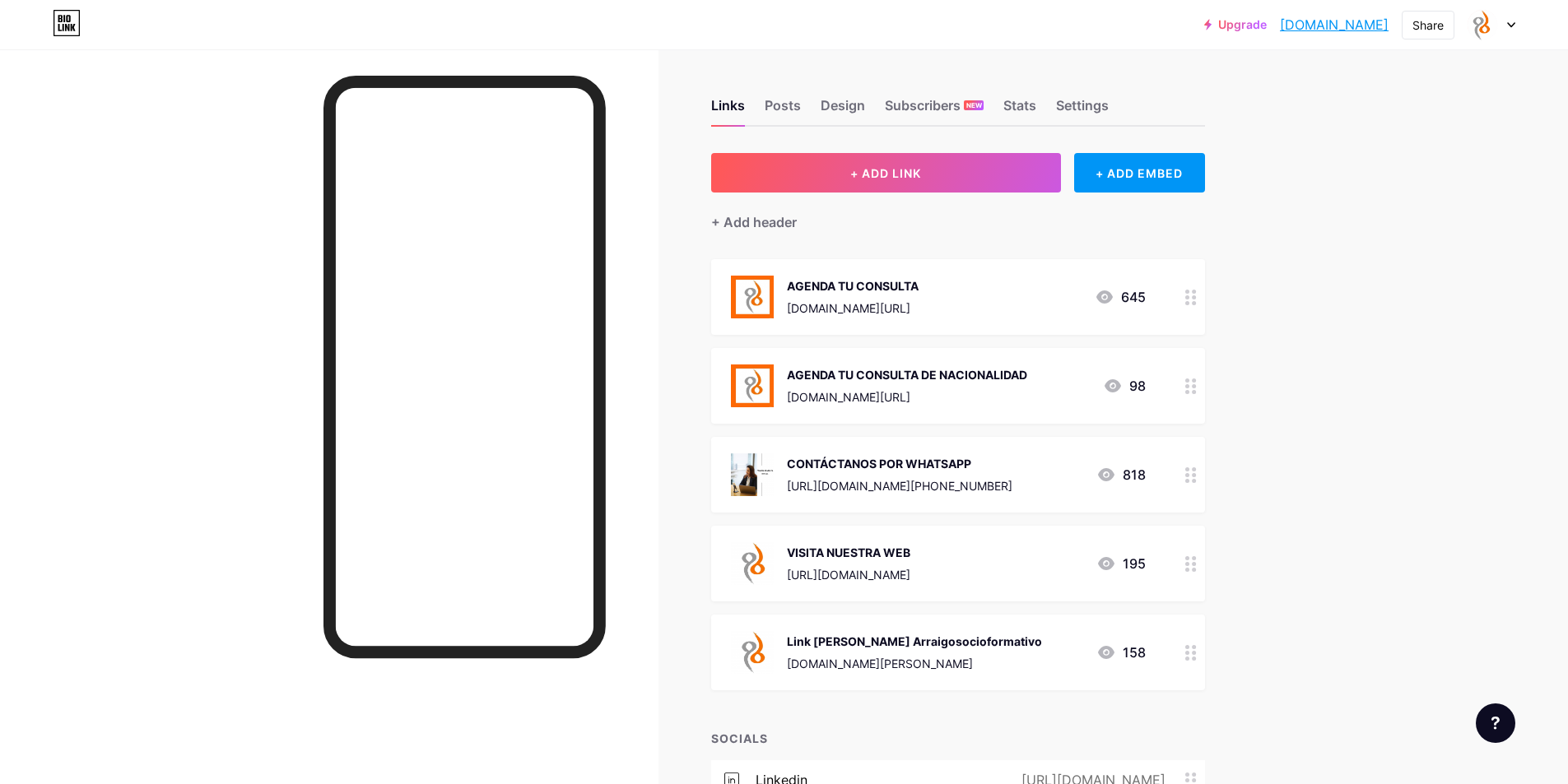
click at [1506, 23] on icon at bounding box center [1510, 25] width 8 height 6
